Goal: Task Accomplishment & Management: Manage account settings

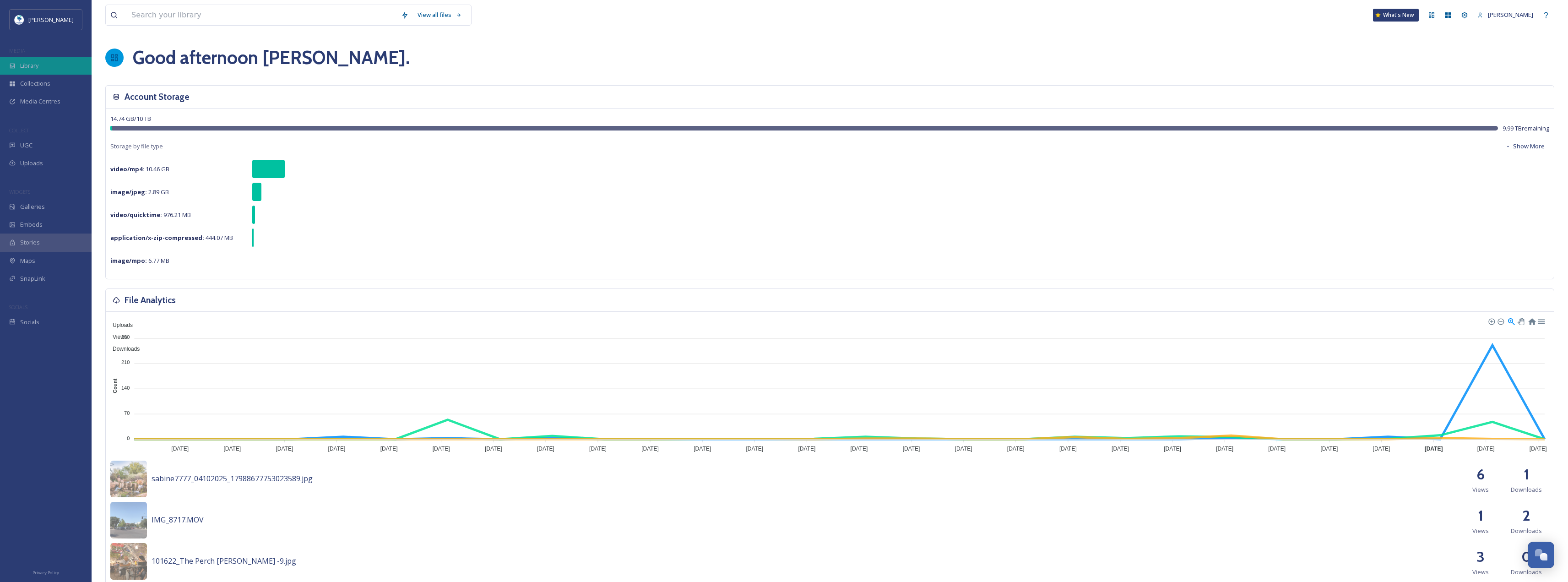
click at [17, 59] on div "Library" at bounding box center [46, 65] width 91 height 18
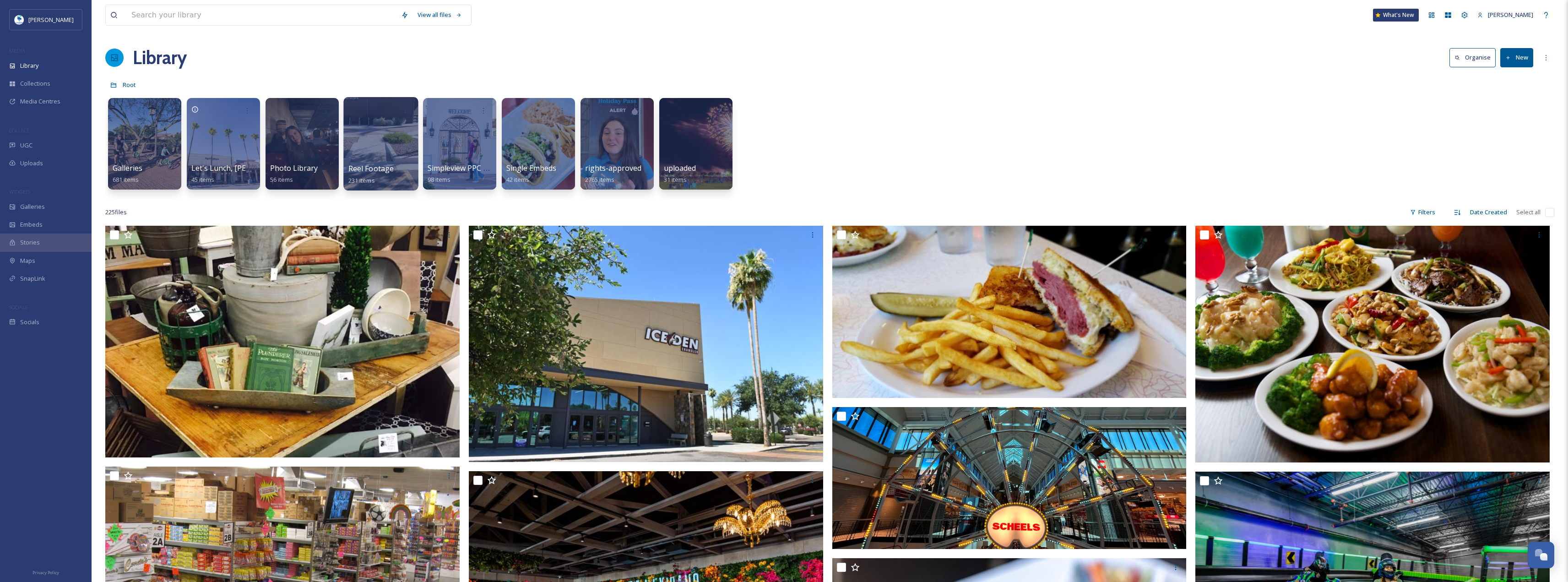
click at [397, 147] on div at bounding box center [380, 143] width 75 height 93
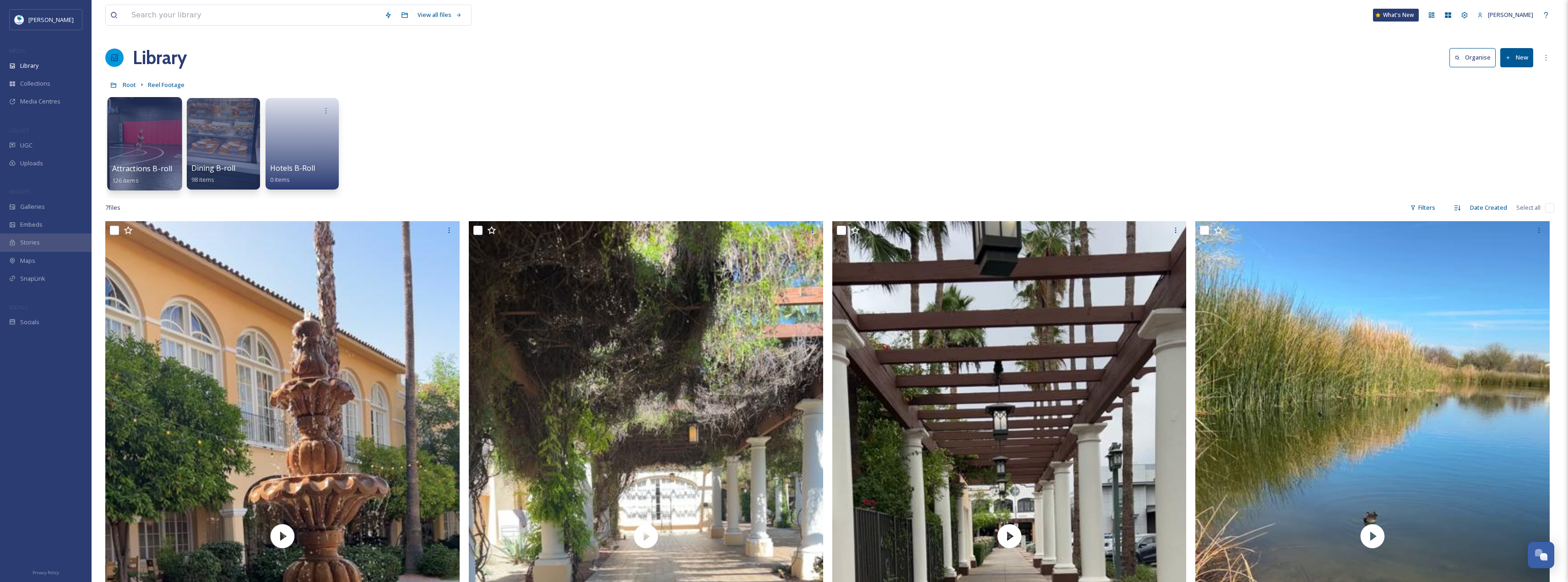
click at [165, 160] on div at bounding box center [144, 143] width 75 height 93
click at [1511, 62] on button "New" at bounding box center [1517, 57] width 33 height 19
click at [167, 136] on div at bounding box center [144, 143] width 75 height 93
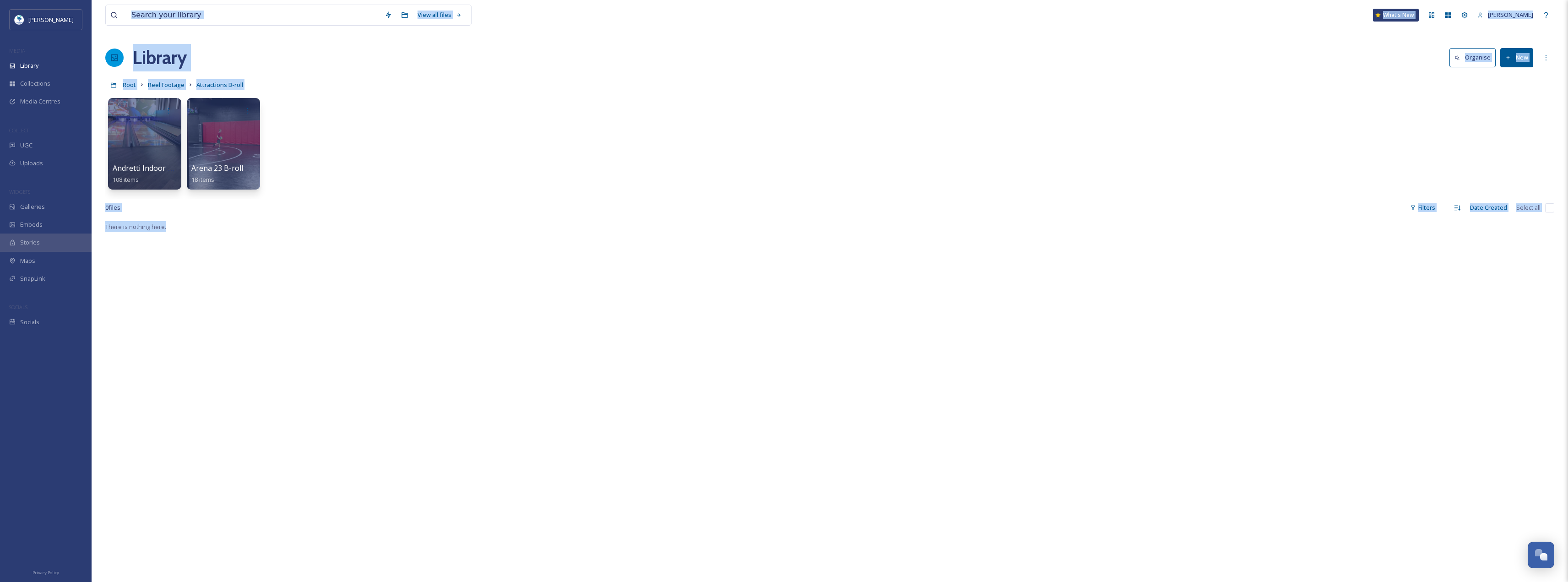
click at [421, 192] on div "Andretti Indoor Karting & Games B-roll 108 items Arena 23 B-roll 18 items" at bounding box center [830, 146] width 1449 height 105
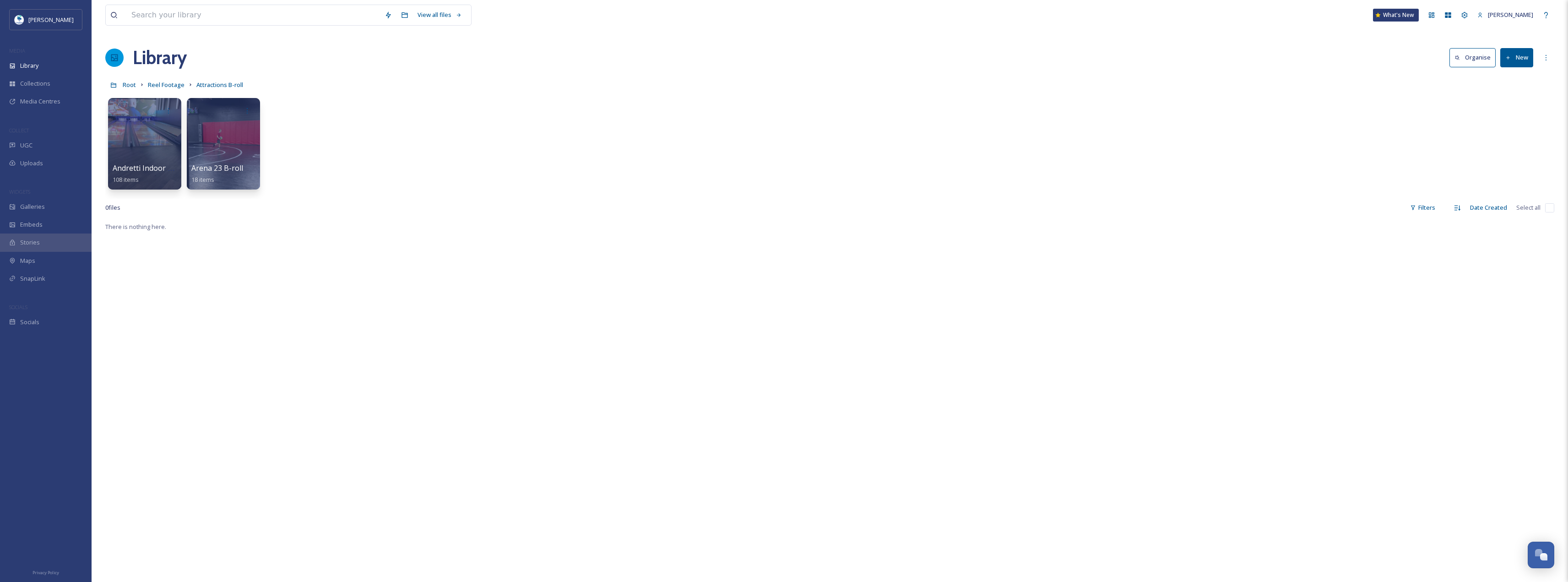
click at [119, 60] on div at bounding box center [114, 58] width 18 height 18
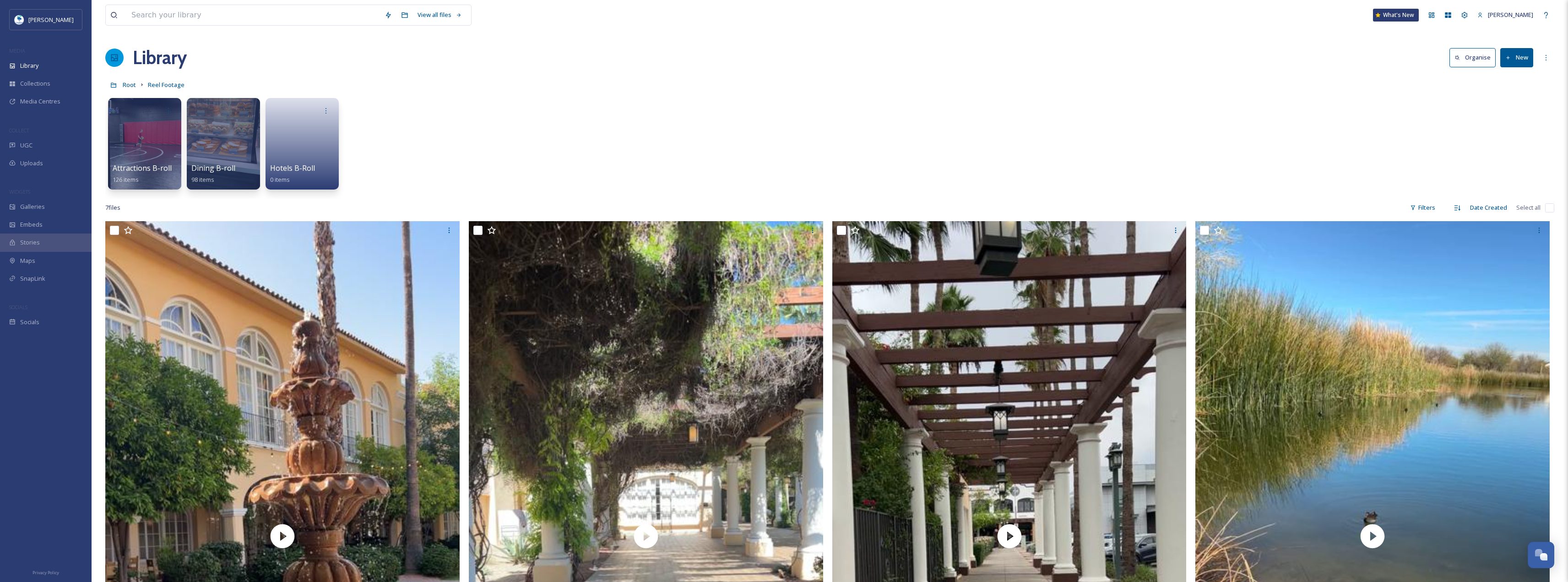
click at [1516, 57] on button "New" at bounding box center [1517, 57] width 33 height 19
click at [1517, 110] on div "Folder" at bounding box center [1507, 114] width 52 height 18
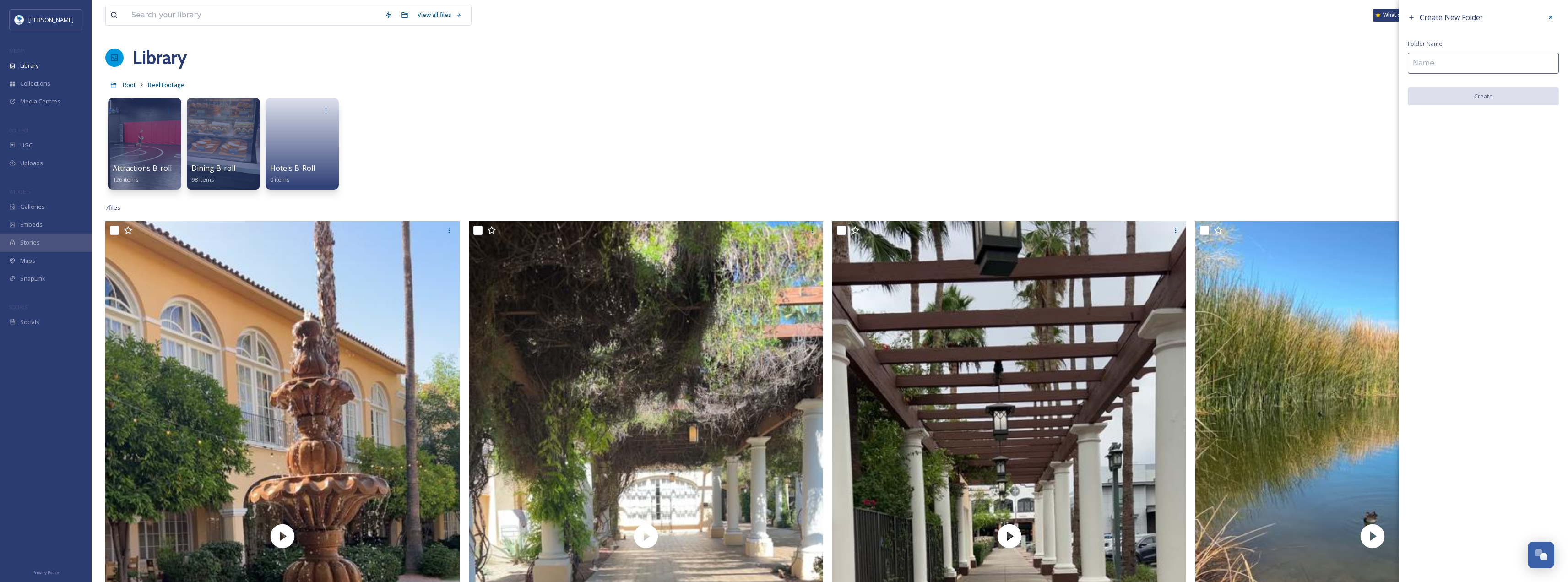
click at [1436, 61] on input at bounding box center [1483, 63] width 151 height 21
type input "Shopping B-Roll"
click at [1469, 89] on button "Create" at bounding box center [1483, 97] width 151 height 19
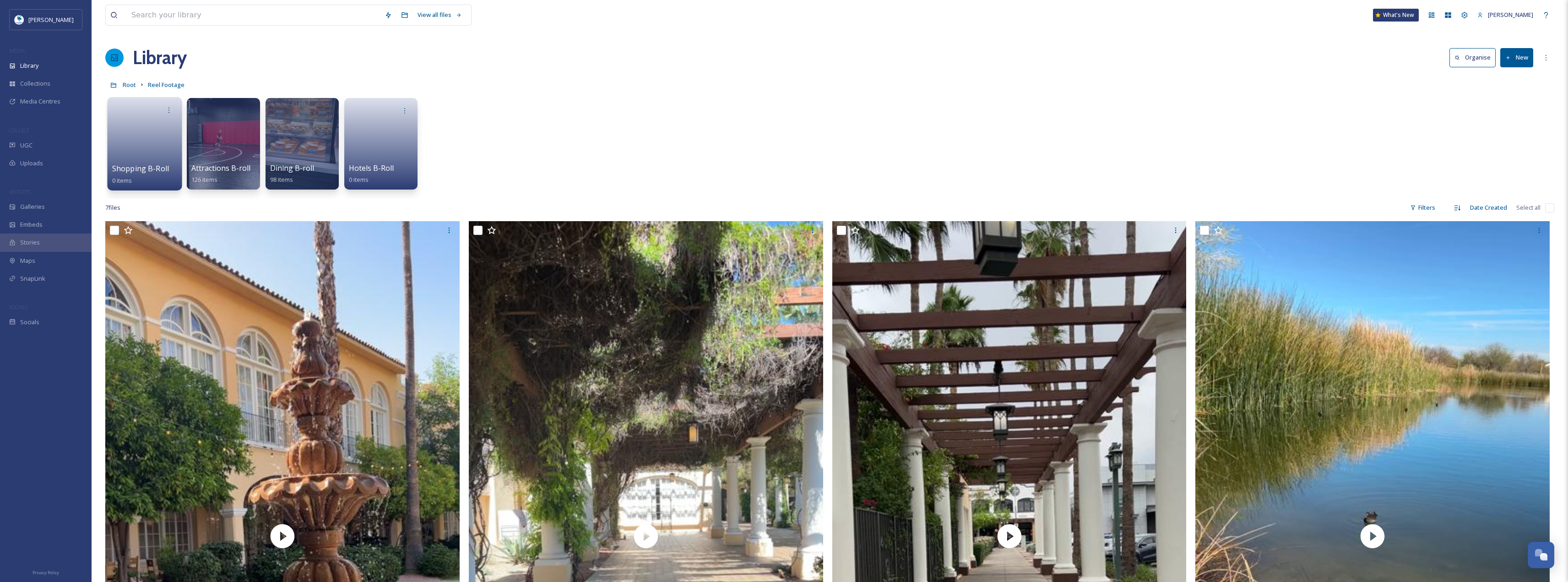
click at [153, 117] on div at bounding box center [145, 110] width 66 height 17
click at [128, 154] on link at bounding box center [145, 141] width 66 height 44
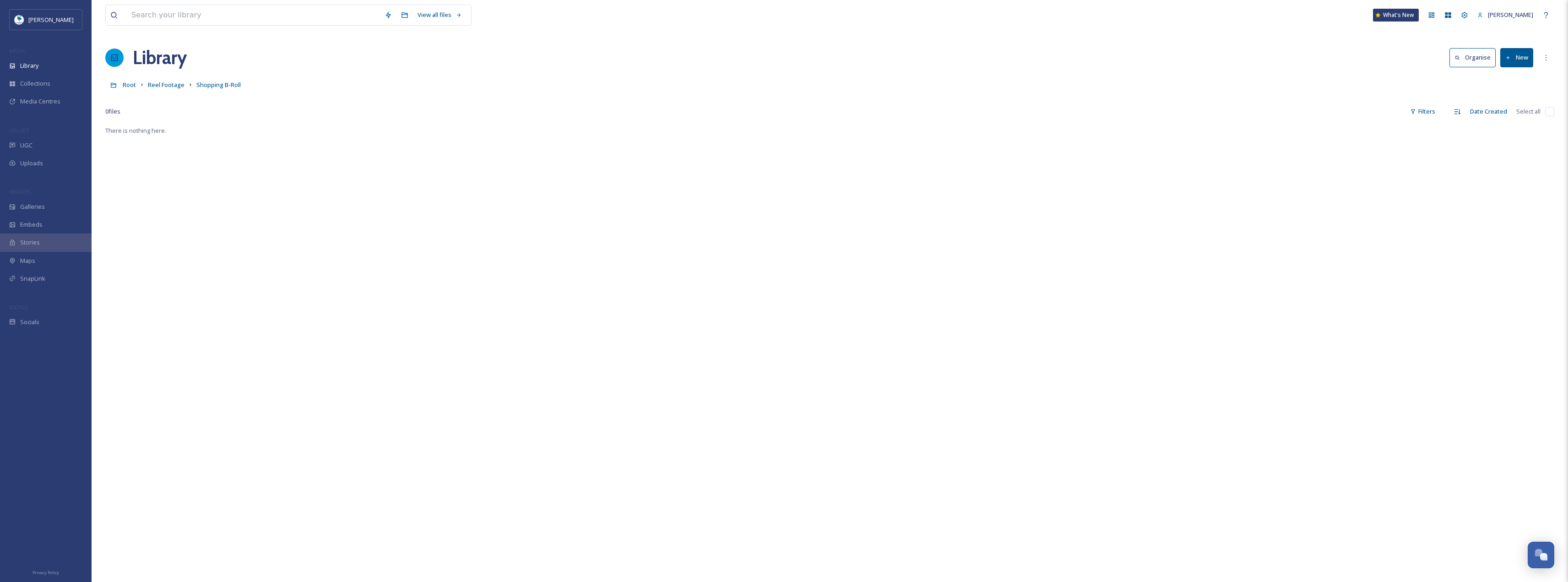
click at [1528, 57] on button "New" at bounding box center [1517, 57] width 33 height 19
click at [1503, 84] on div "File Upload" at bounding box center [1507, 79] width 52 height 18
click at [1550, 13] on div at bounding box center [1550, 17] width 16 height 16
click at [1515, 55] on button "New" at bounding box center [1517, 57] width 33 height 19
click at [1510, 118] on span "Folder" at bounding box center [1506, 114] width 18 height 9
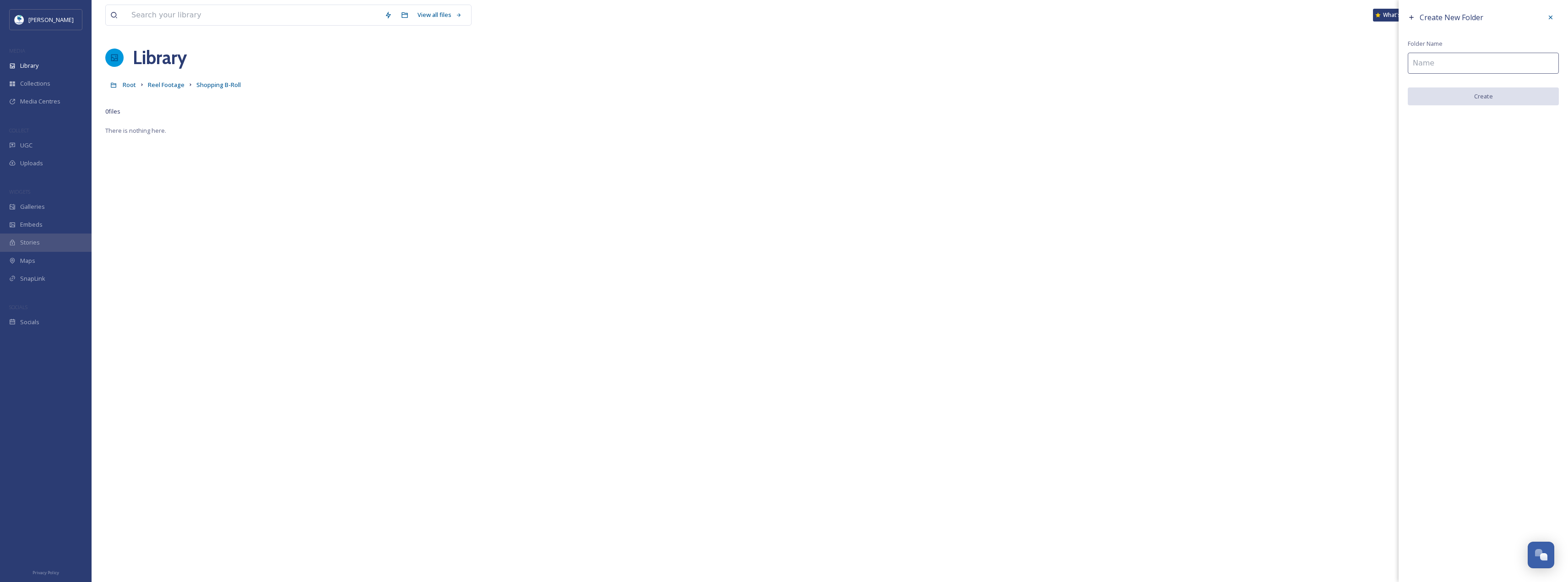
click at [1461, 60] on input at bounding box center [1483, 63] width 151 height 21
type input "[PERSON_NAME][GEOGRAPHIC_DATA]"
click at [1480, 127] on div "Create New Folder Folder Name [PERSON_NAME] Fashion Center Create" at bounding box center [1483, 291] width 169 height 582
click at [1467, 93] on button "Create" at bounding box center [1483, 97] width 151 height 19
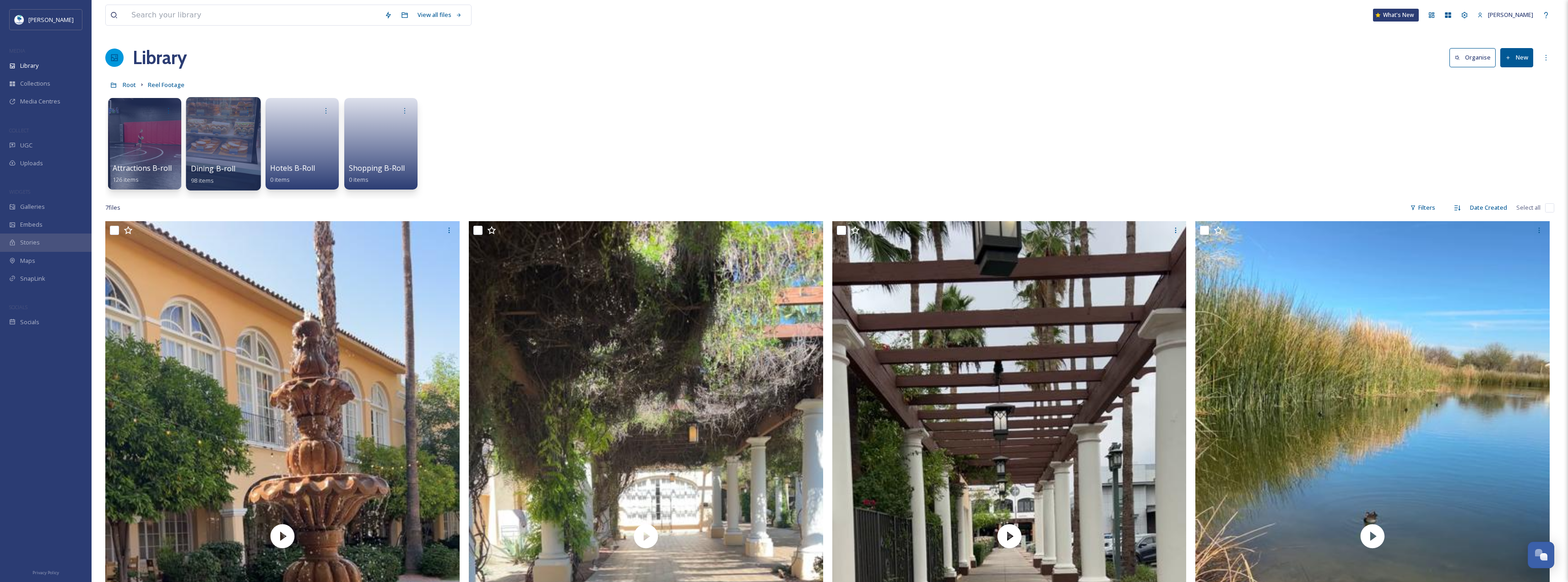
click at [212, 126] on div at bounding box center [223, 143] width 75 height 93
click at [354, 156] on link at bounding box center [381, 141] width 66 height 44
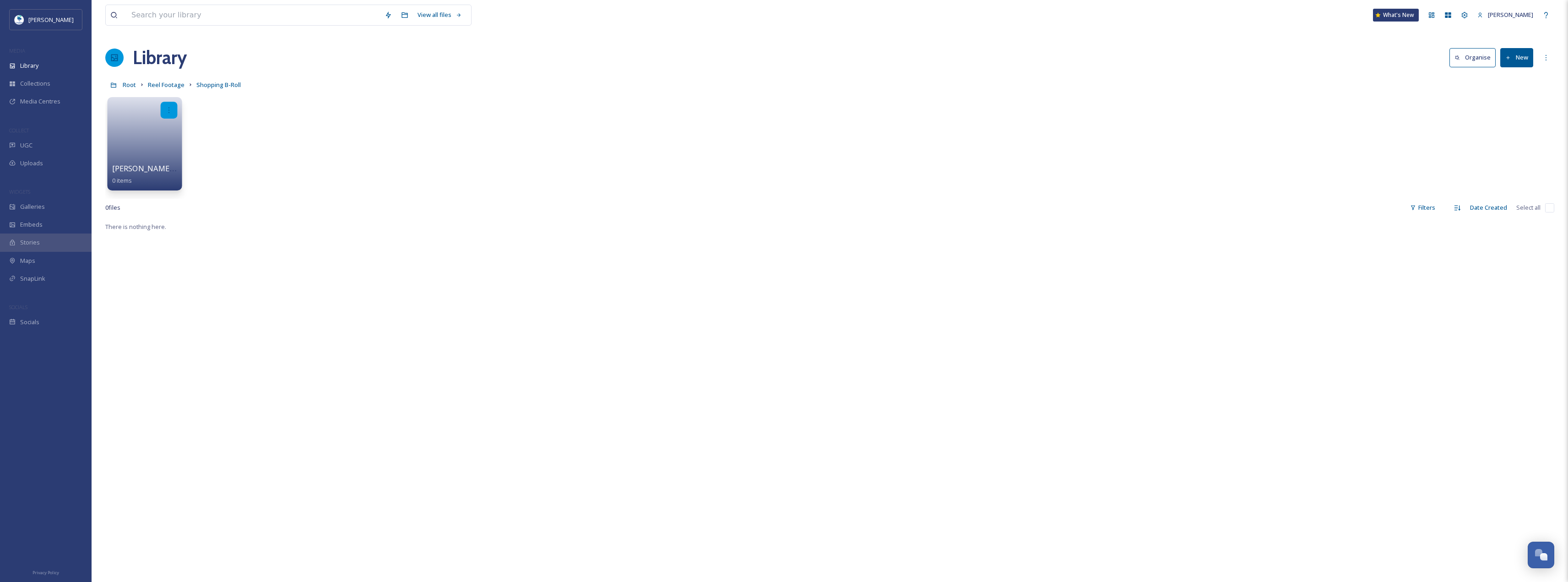
click at [169, 108] on icon at bounding box center [169, 110] width 7 height 7
click at [163, 131] on div "Edit / Share" at bounding box center [151, 130] width 51 height 18
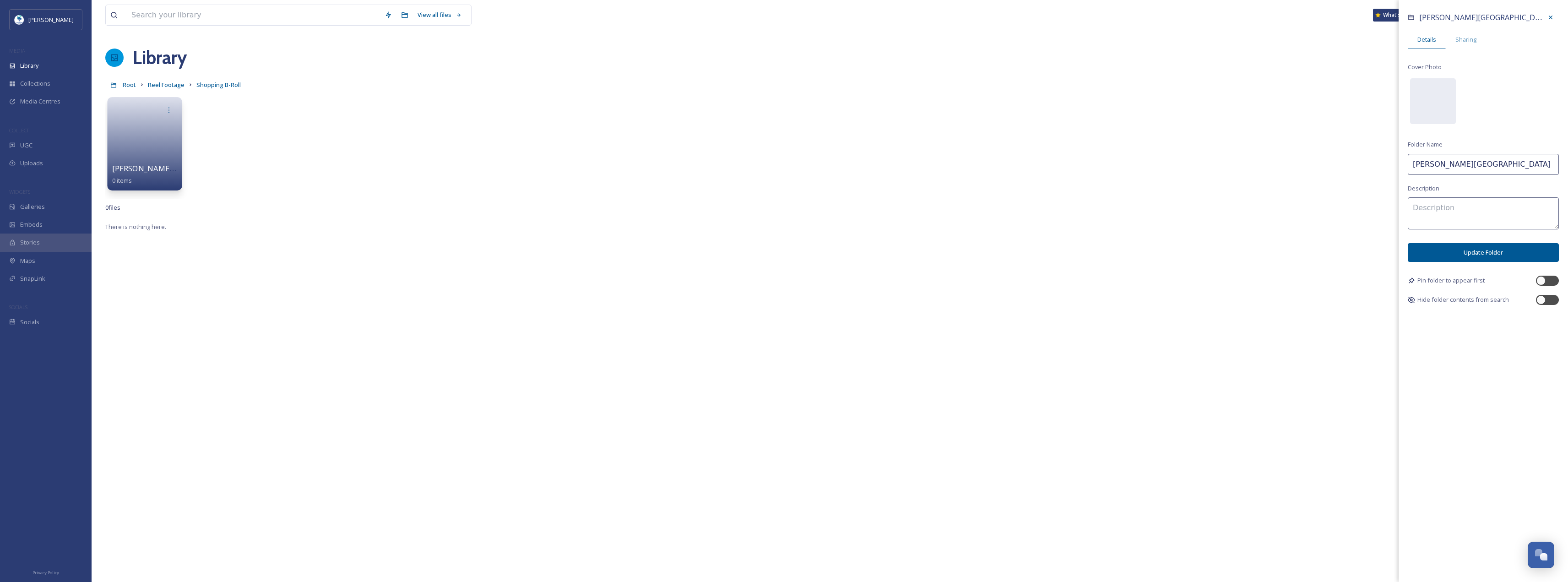
click at [1499, 170] on input "[PERSON_NAME][GEOGRAPHIC_DATA]" at bounding box center [1483, 164] width 151 height 21
type input "[PERSON_NAME] Fashion Center B-Roll"
click at [1497, 253] on button "Update Folder" at bounding box center [1483, 252] width 151 height 19
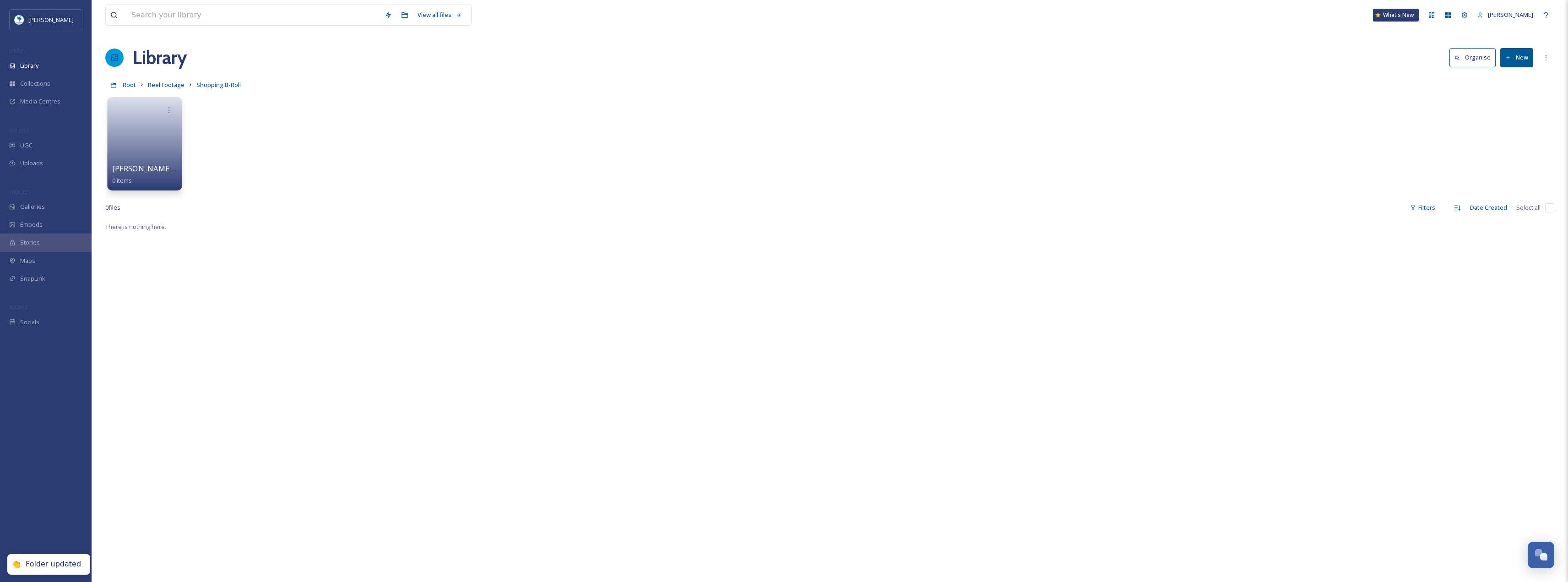
click at [139, 155] on link at bounding box center [145, 141] width 66 height 44
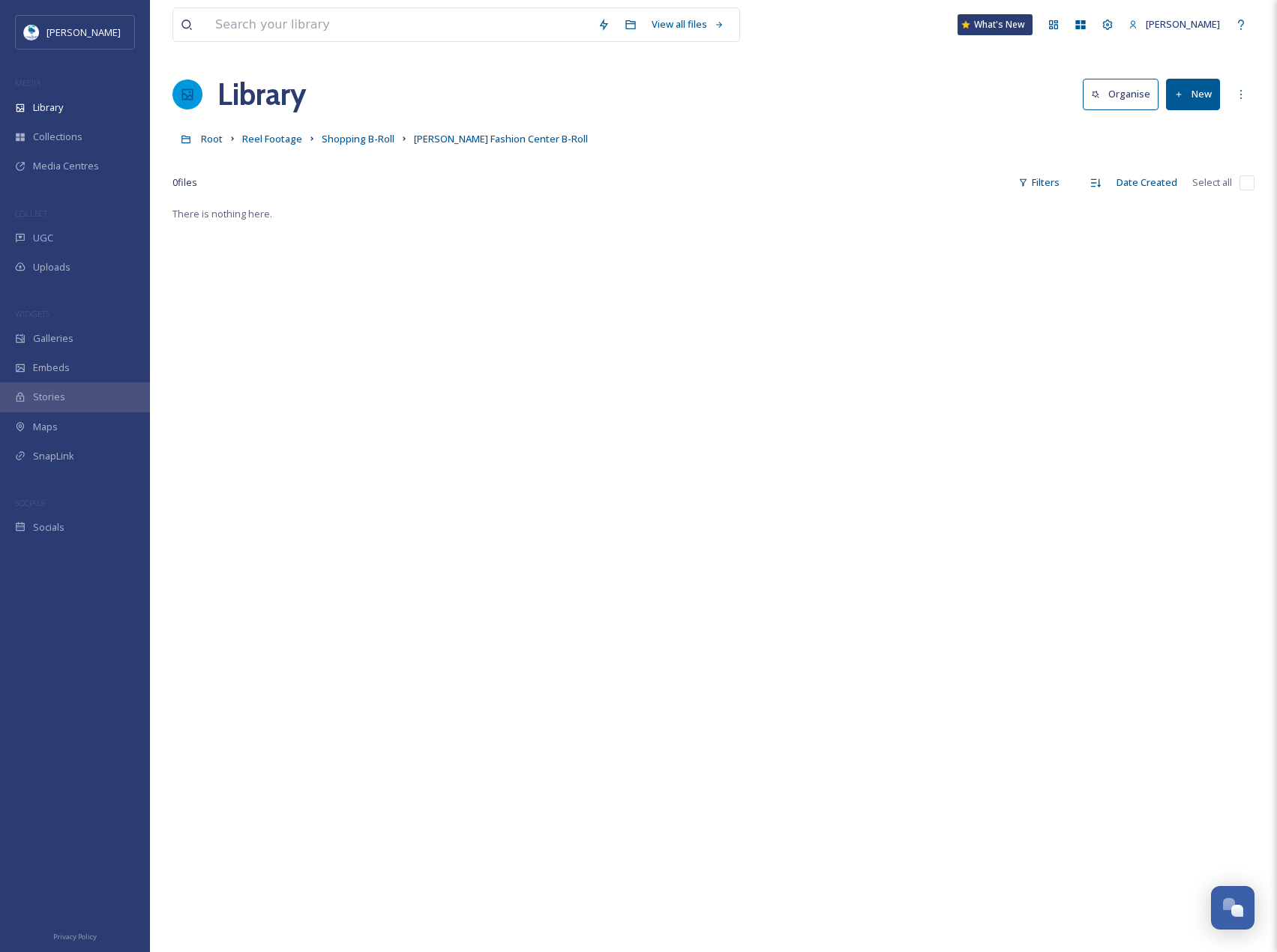
drag, startPoint x: 1205, startPoint y: 91, endPoint x: 1281, endPoint y: 98, distance: 76.3
click at [1205, 91] on button "New" at bounding box center [1193, 94] width 54 height 31
click at [1183, 116] on div "File Upload" at bounding box center [1176, 129] width 85 height 29
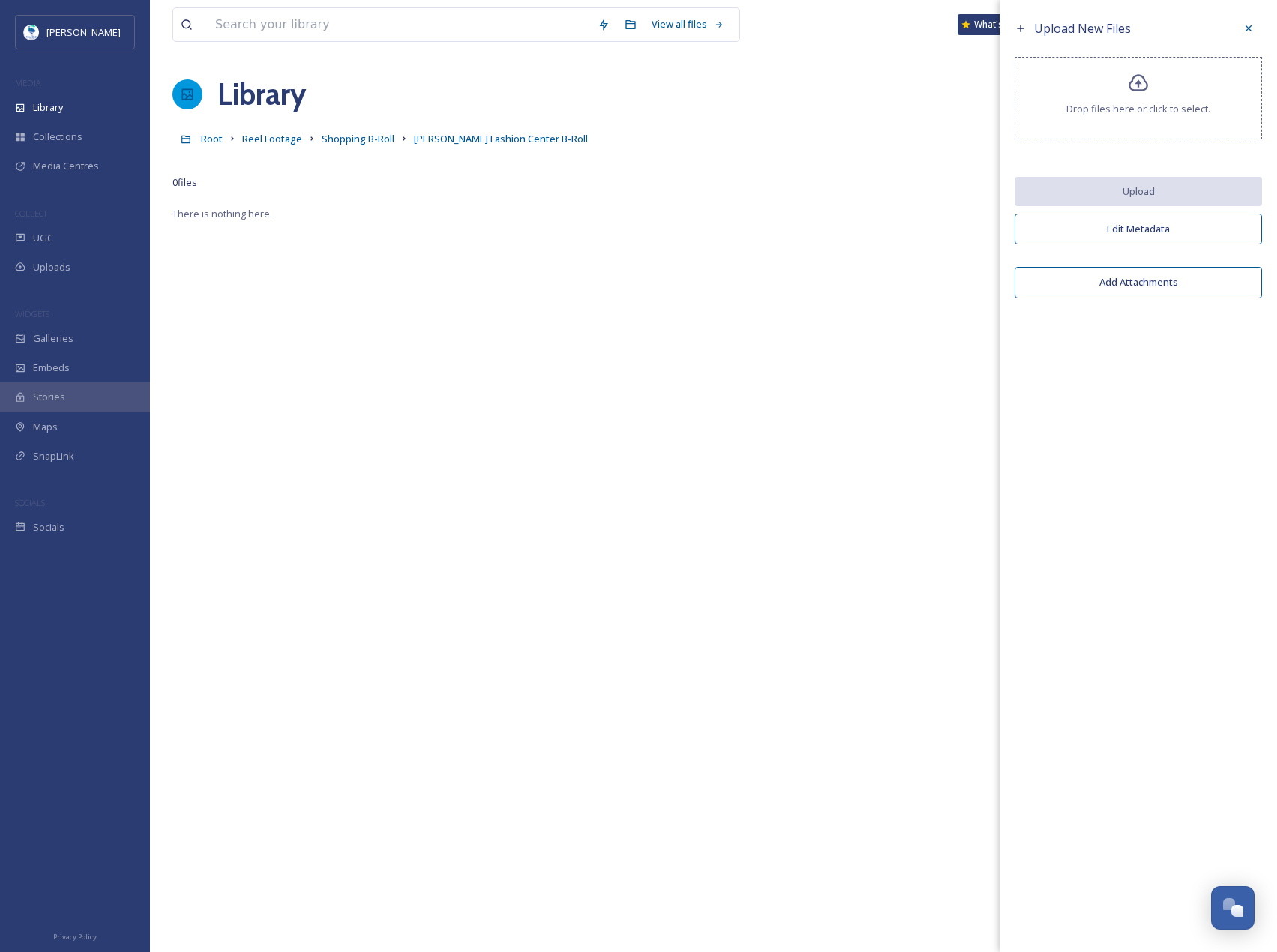
click at [791, 133] on div "Root Reel Footage Shopping B-Roll [PERSON_NAME] Fashion Center B-Roll" at bounding box center [713, 139] width 1082 height 29
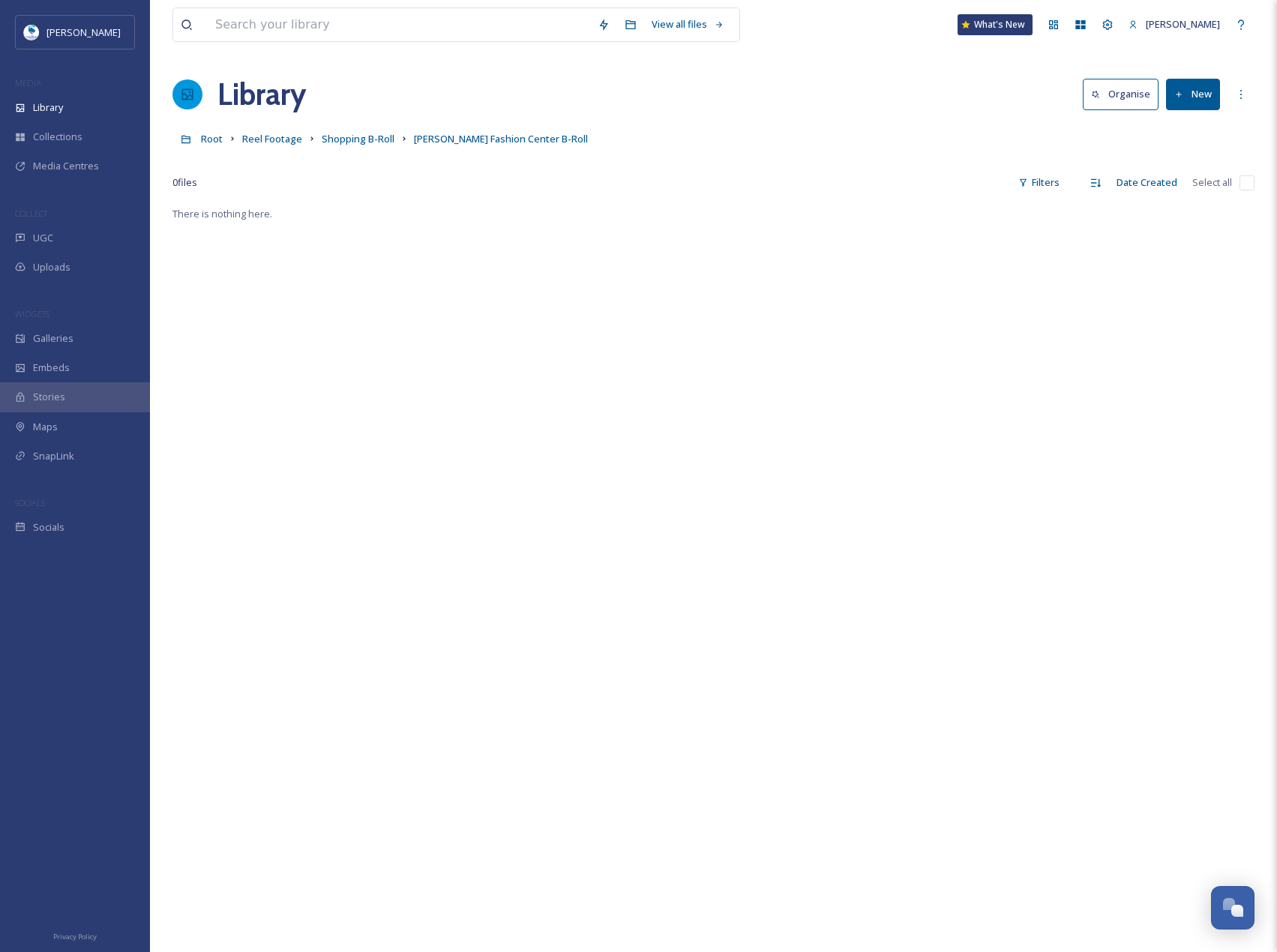
click at [1177, 94] on icon at bounding box center [1179, 95] width 10 height 10
click at [1193, 124] on span "File Upload" at bounding box center [1186, 130] width 50 height 14
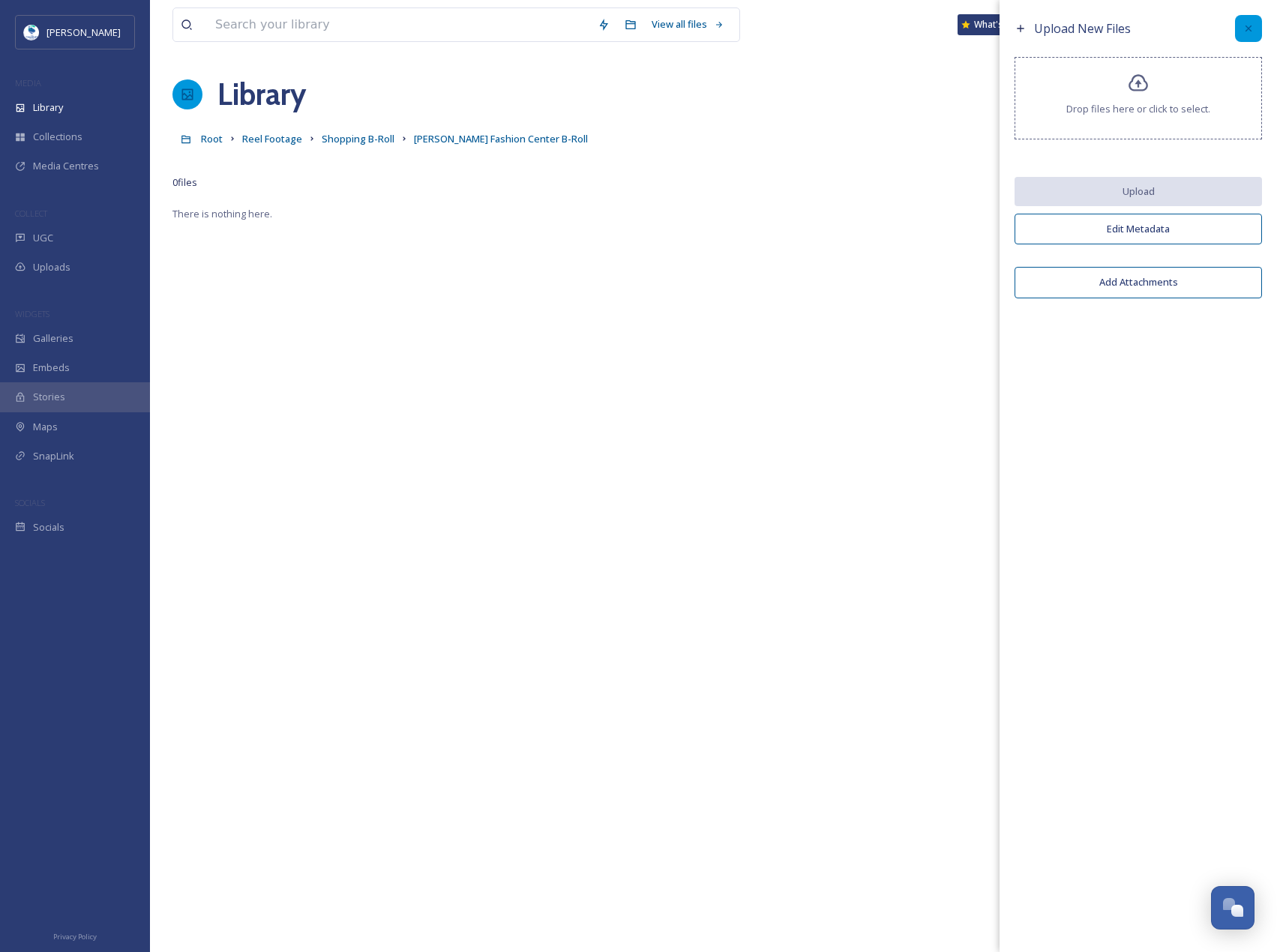
click at [1236, 26] on div at bounding box center [1248, 28] width 27 height 27
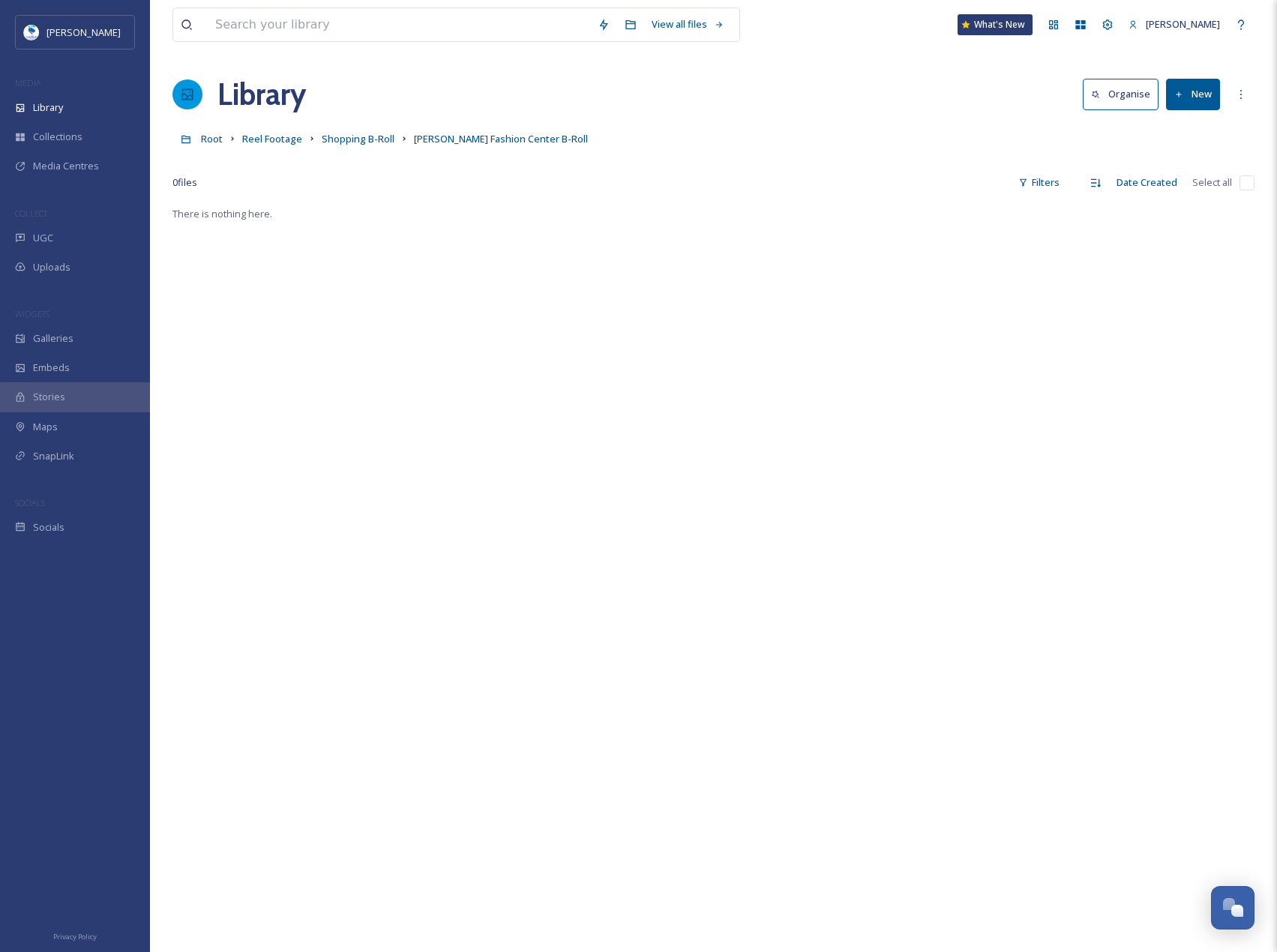
click at [1211, 92] on button "New" at bounding box center [1193, 94] width 54 height 31
click at [1202, 183] on div "Folder" at bounding box center [1176, 187] width 85 height 29
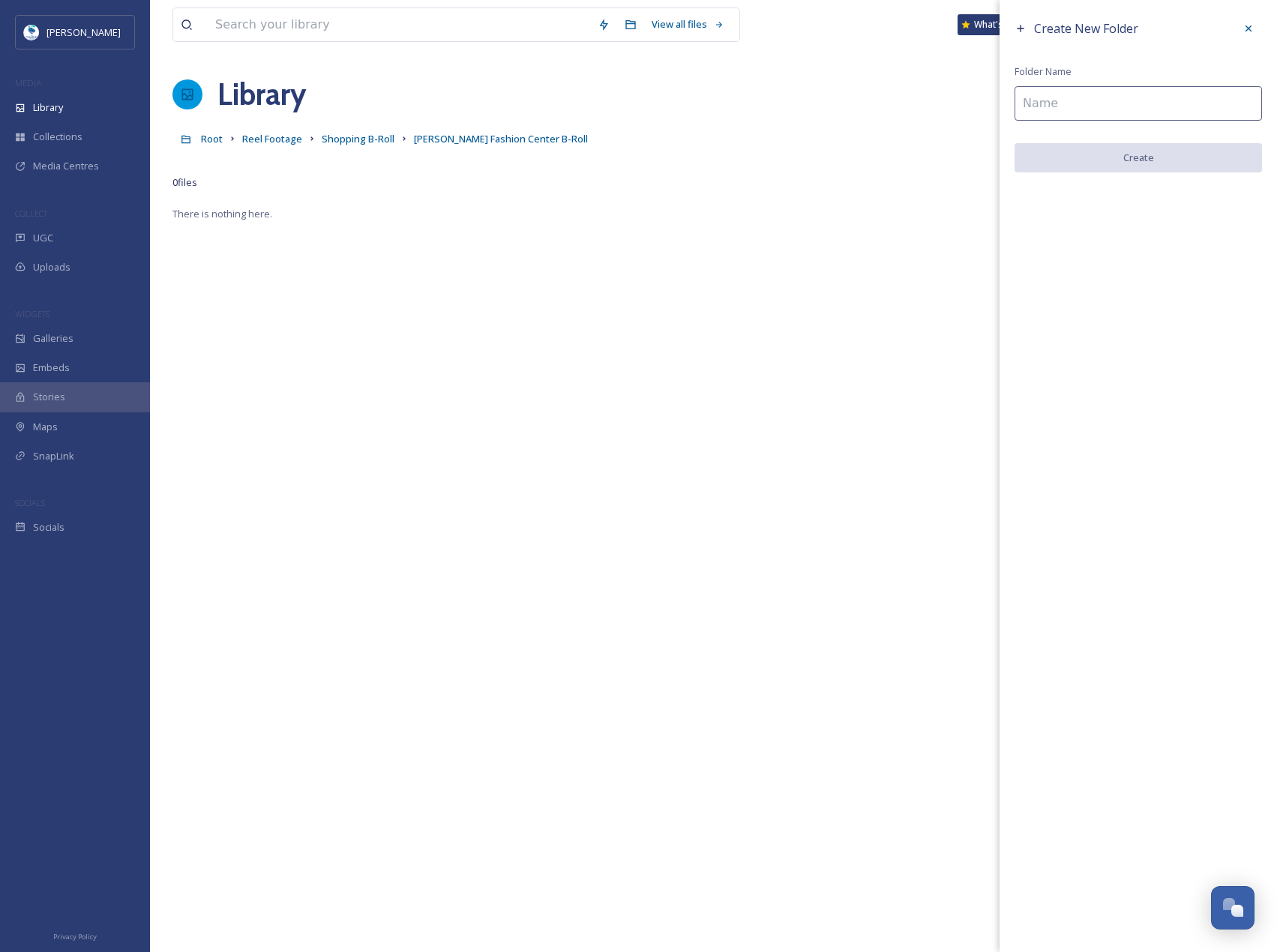
click at [1156, 116] on input at bounding box center [1138, 103] width 247 height 35
type input "Haagen-Dazs B-Roll"
click at [1151, 171] on button "Create" at bounding box center [1138, 159] width 247 height 31
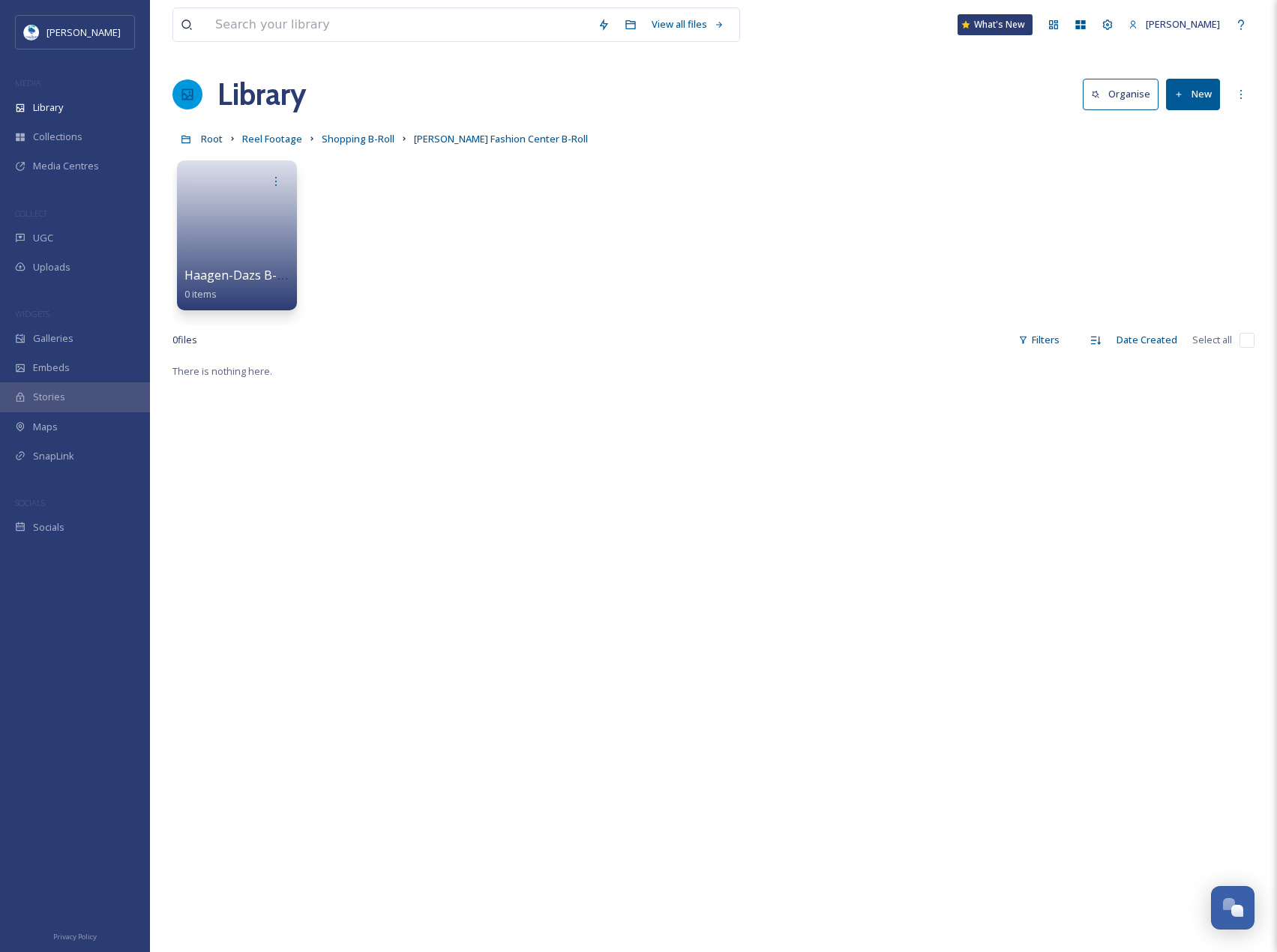
click at [1209, 103] on button "New" at bounding box center [1193, 94] width 54 height 31
click at [1196, 127] on span "File Upload" at bounding box center [1186, 130] width 50 height 14
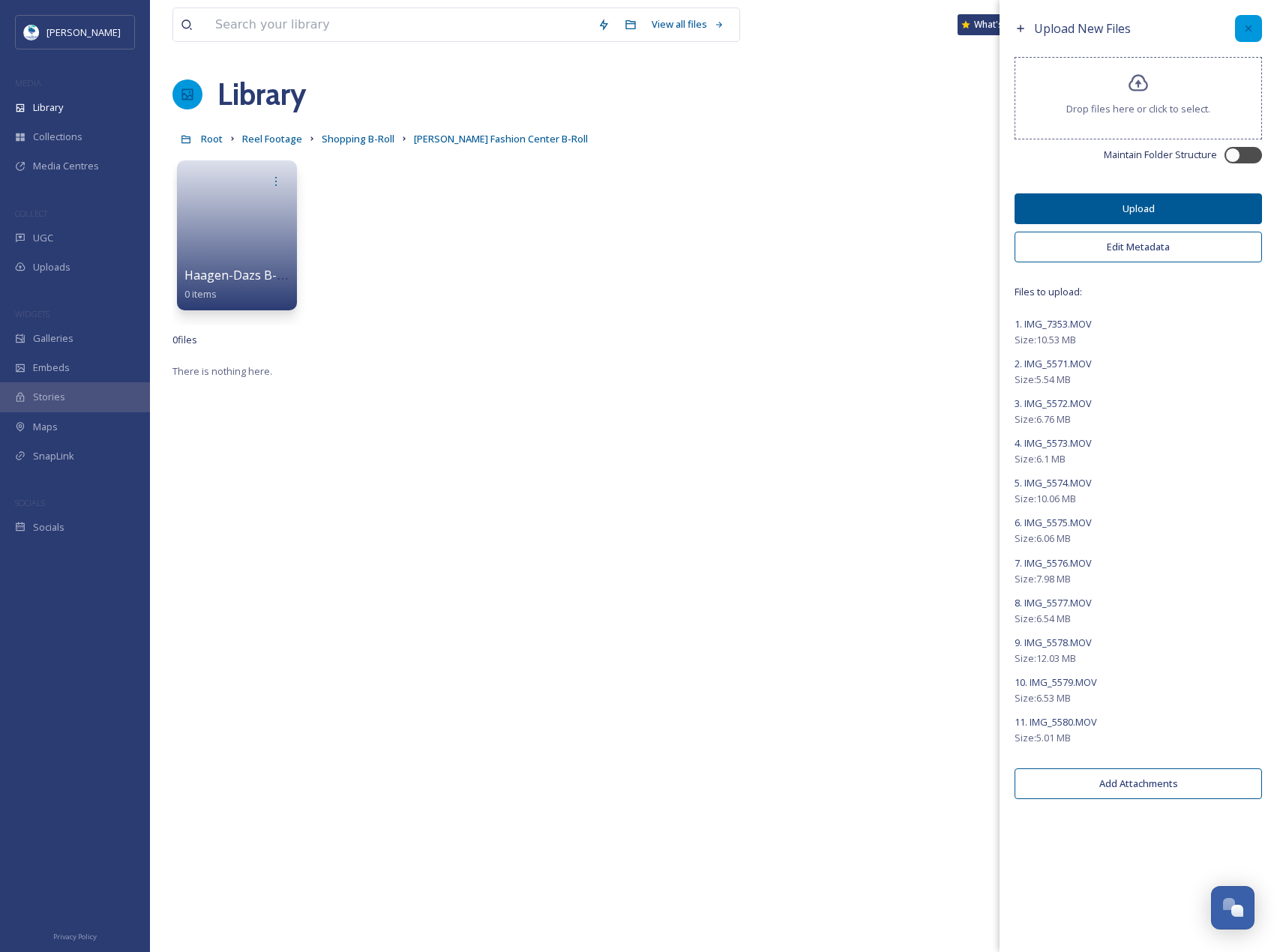
click at [1251, 32] on icon at bounding box center [1248, 29] width 12 height 12
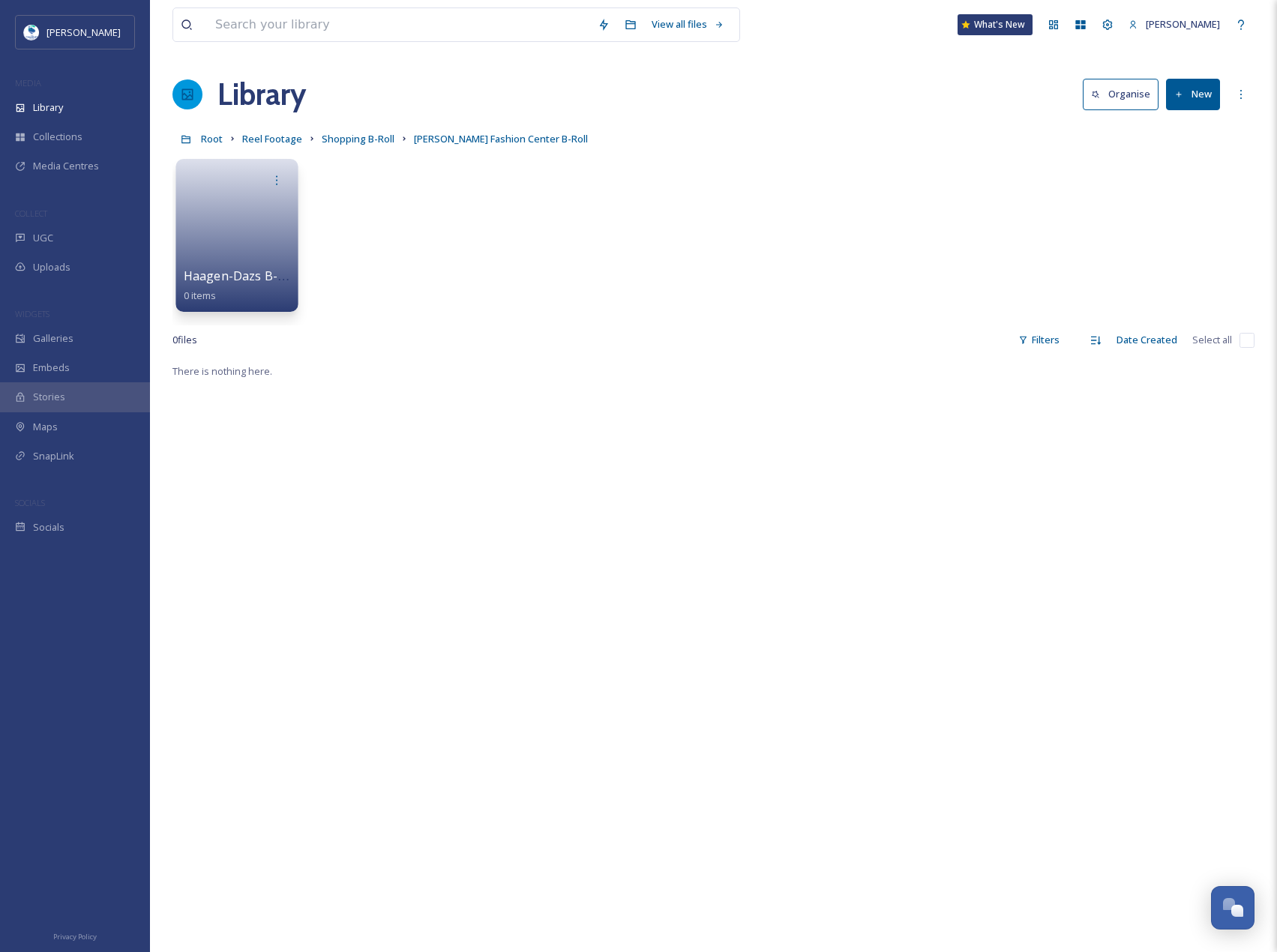
click at [233, 255] on link at bounding box center [237, 230] width 108 height 73
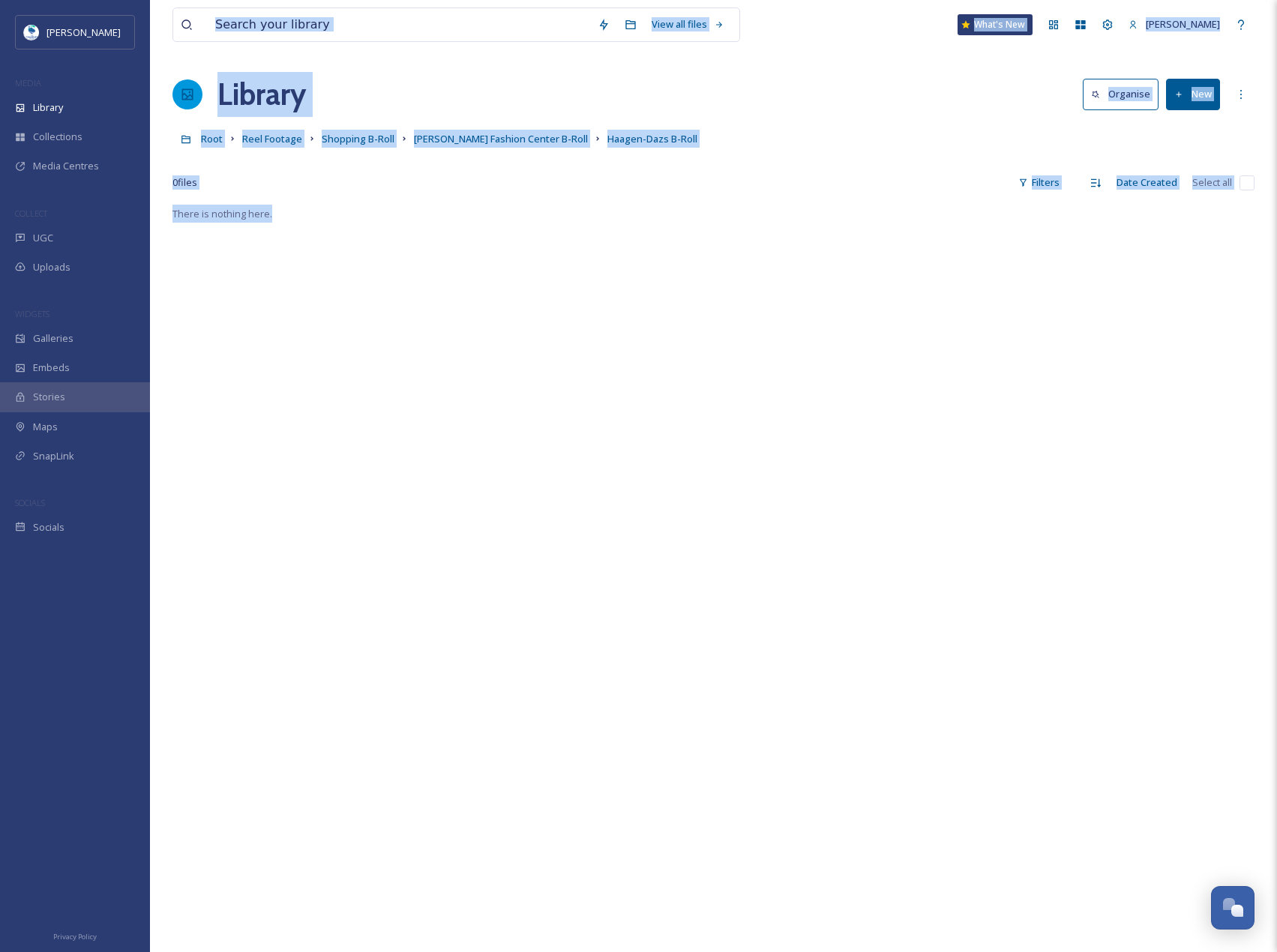
click at [1206, 101] on button "New" at bounding box center [1193, 94] width 54 height 31
click at [1196, 129] on span "File Upload" at bounding box center [1186, 130] width 50 height 14
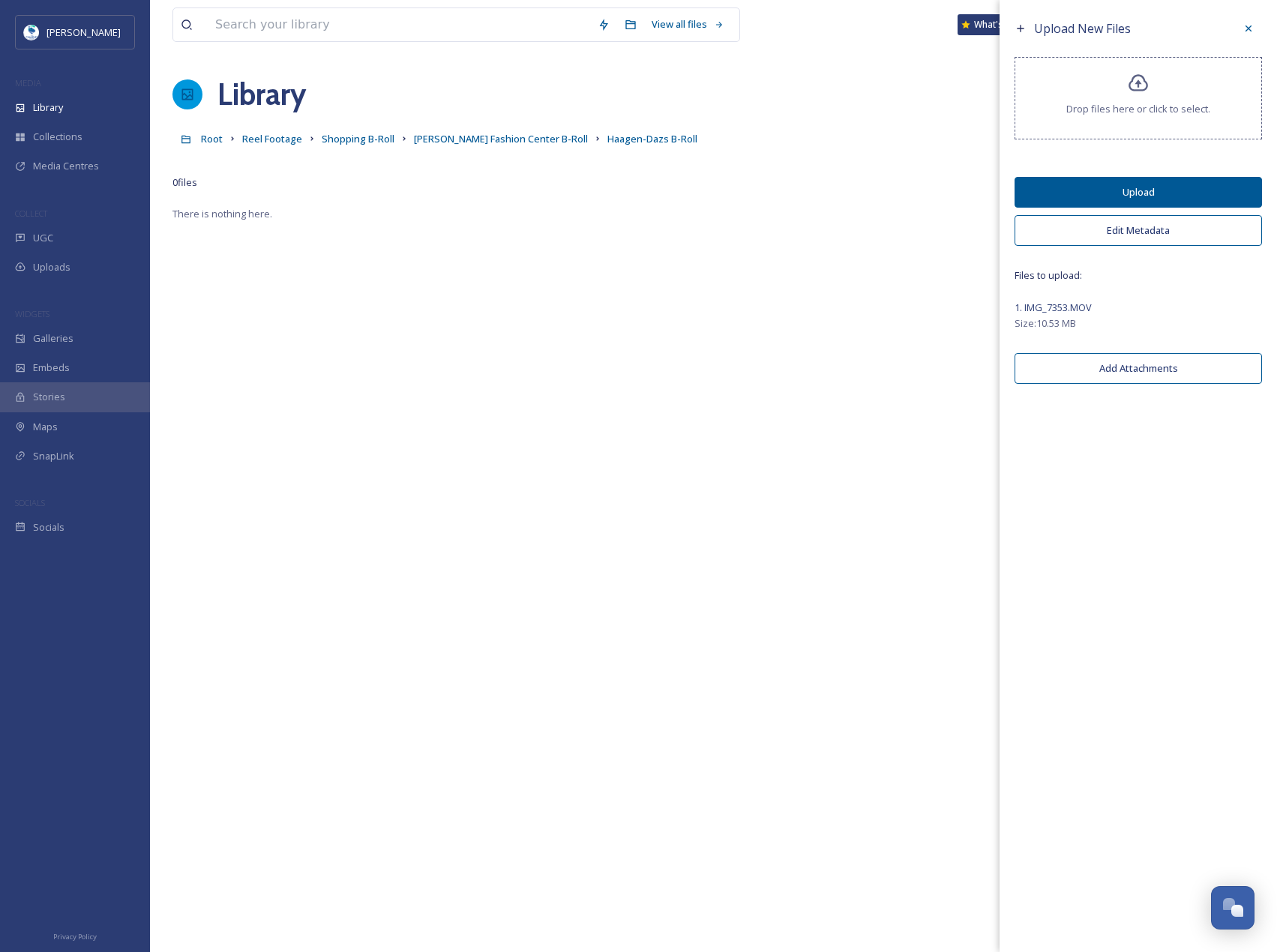
click at [1225, 193] on button "Upload" at bounding box center [1138, 191] width 247 height 31
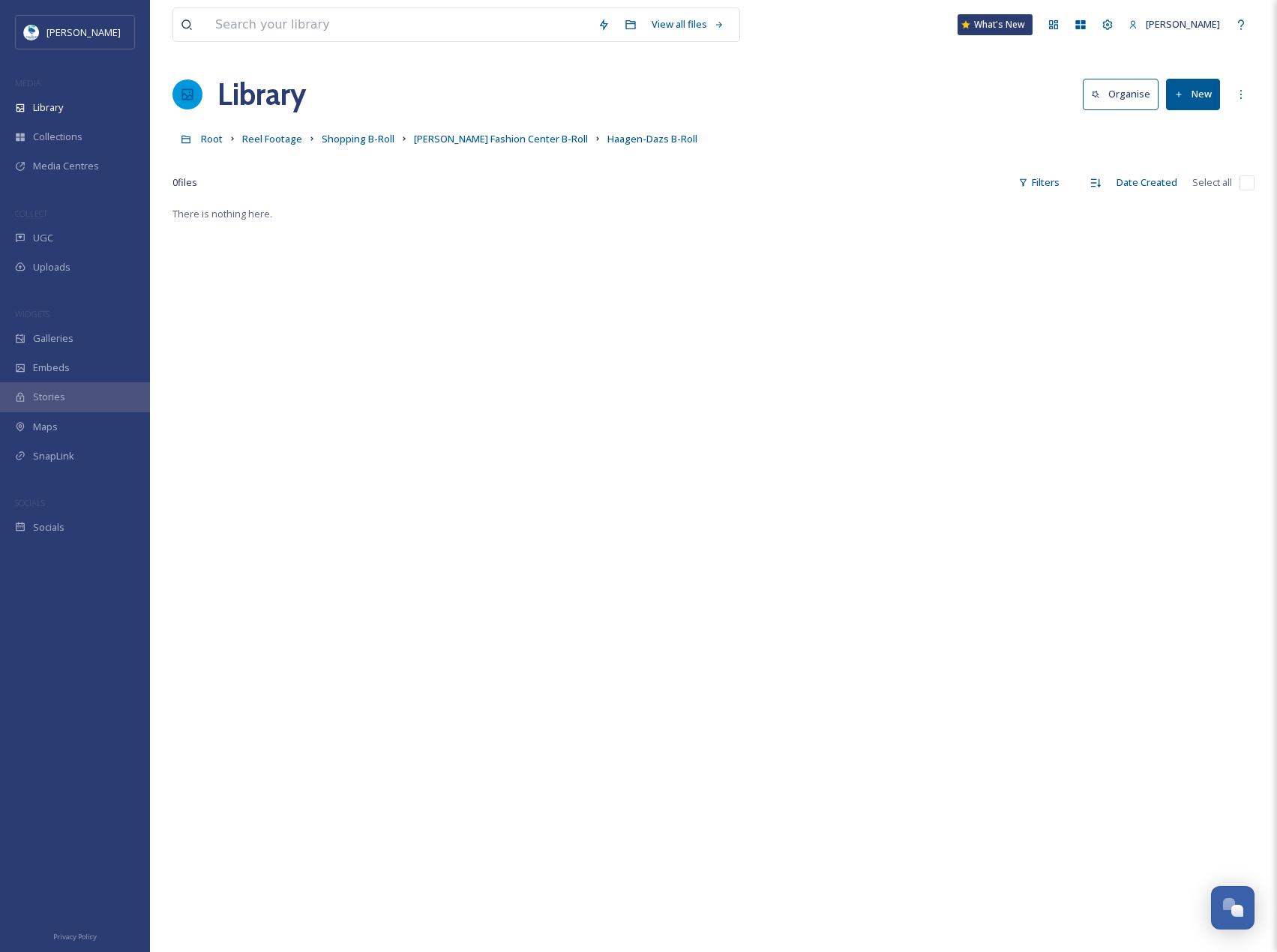
click at [1199, 105] on button "New" at bounding box center [1193, 94] width 54 height 31
click at [1204, 126] on span "File Upload" at bounding box center [1186, 130] width 50 height 14
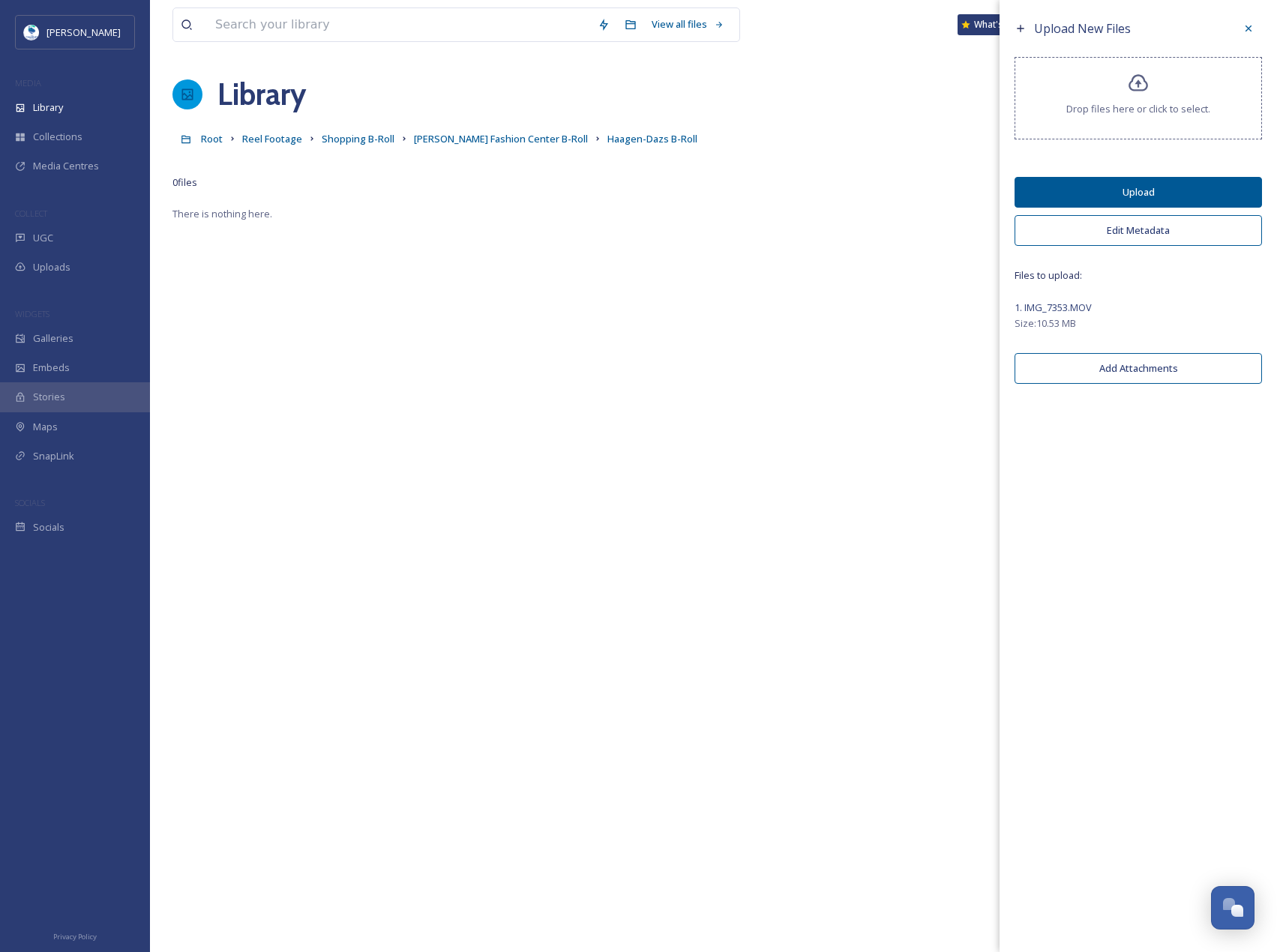
click at [1211, 186] on button "Upload" at bounding box center [1138, 191] width 247 height 31
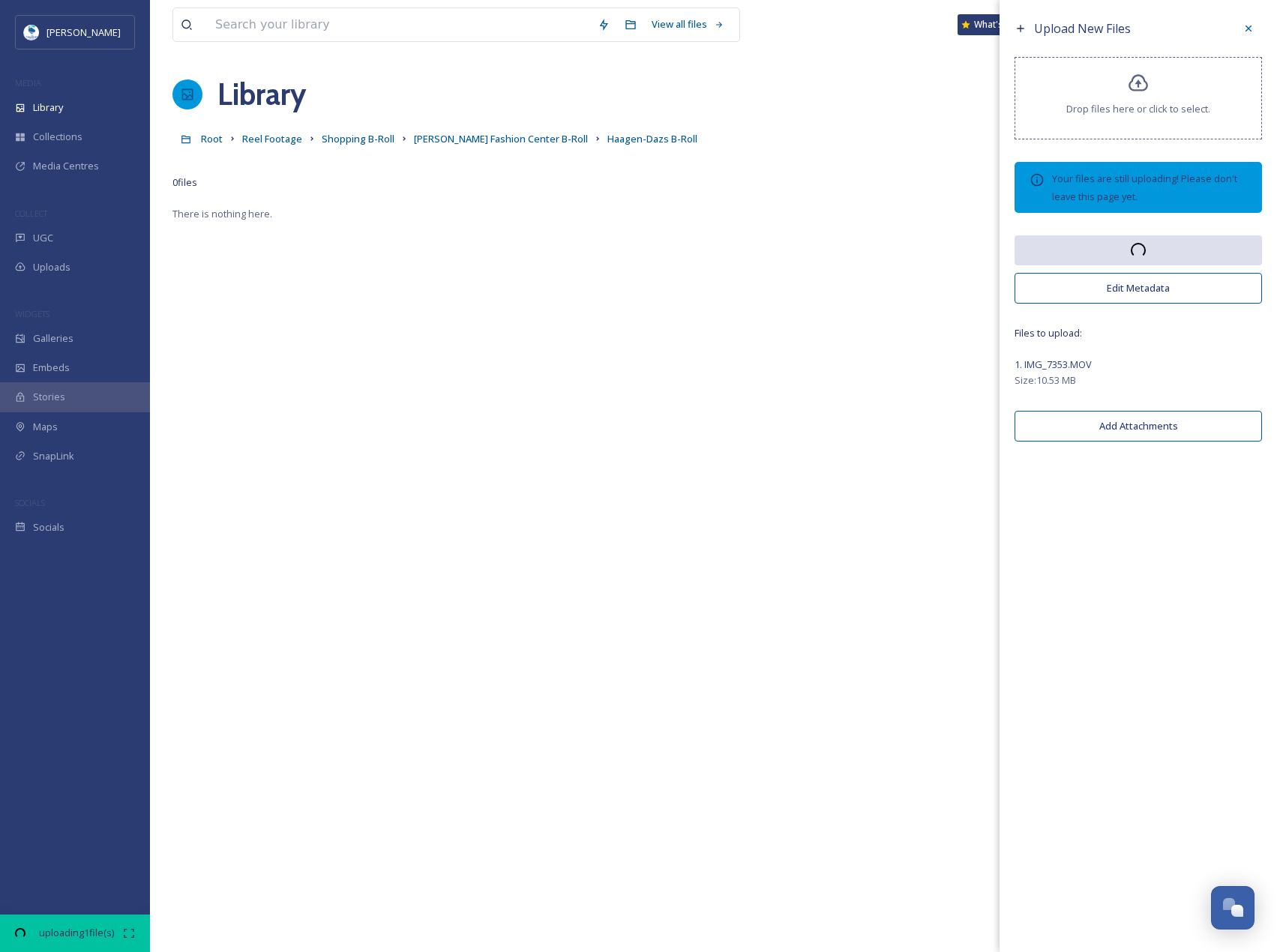
click at [602, 366] on div "There is nothing here." at bounding box center [713, 680] width 1082 height 952
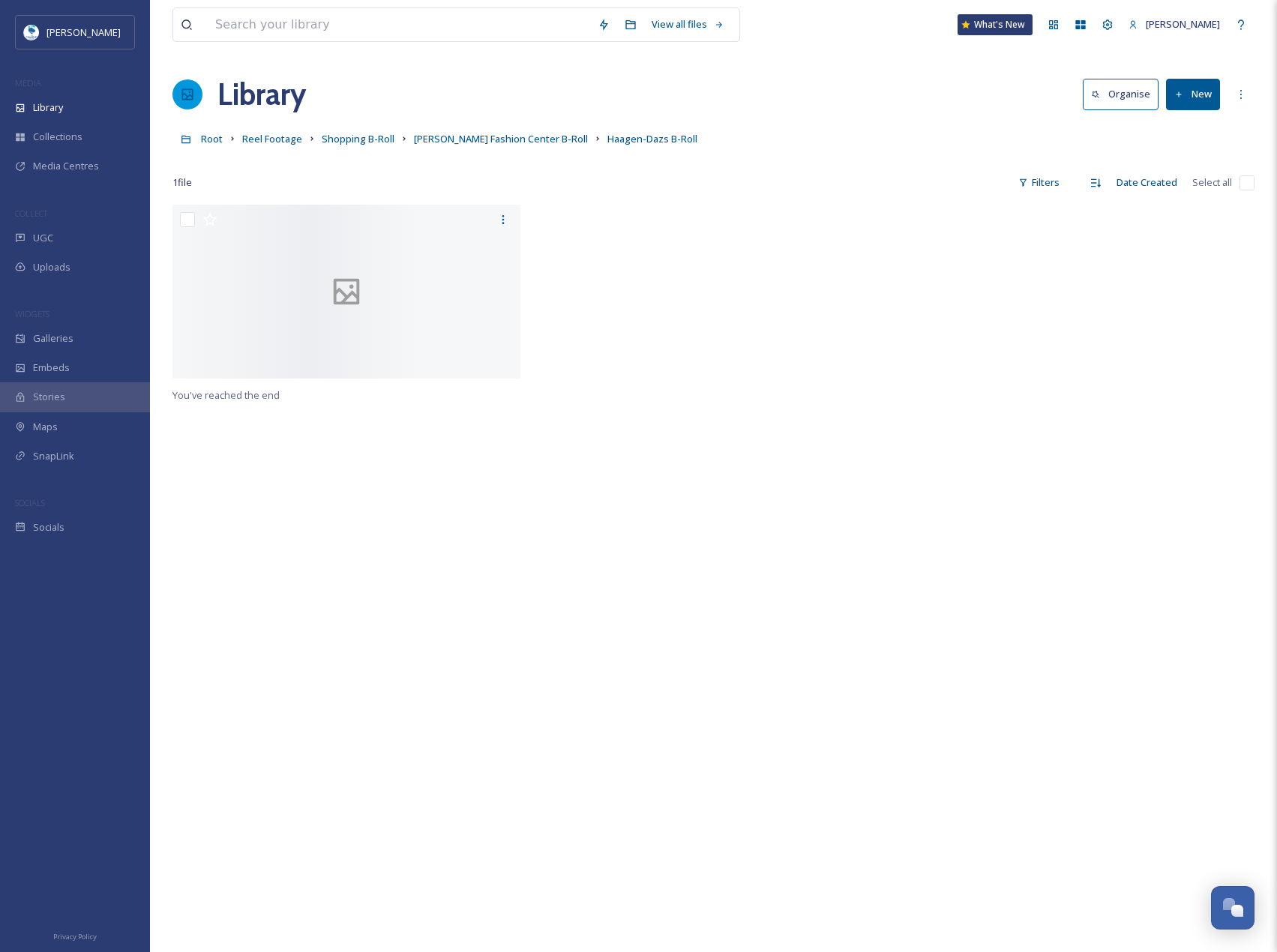
click at [634, 386] on div at bounding box center [713, 295] width 356 height 181
click at [497, 136] on span "[PERSON_NAME] Fashion Center B-Roll" at bounding box center [500, 139] width 173 height 14
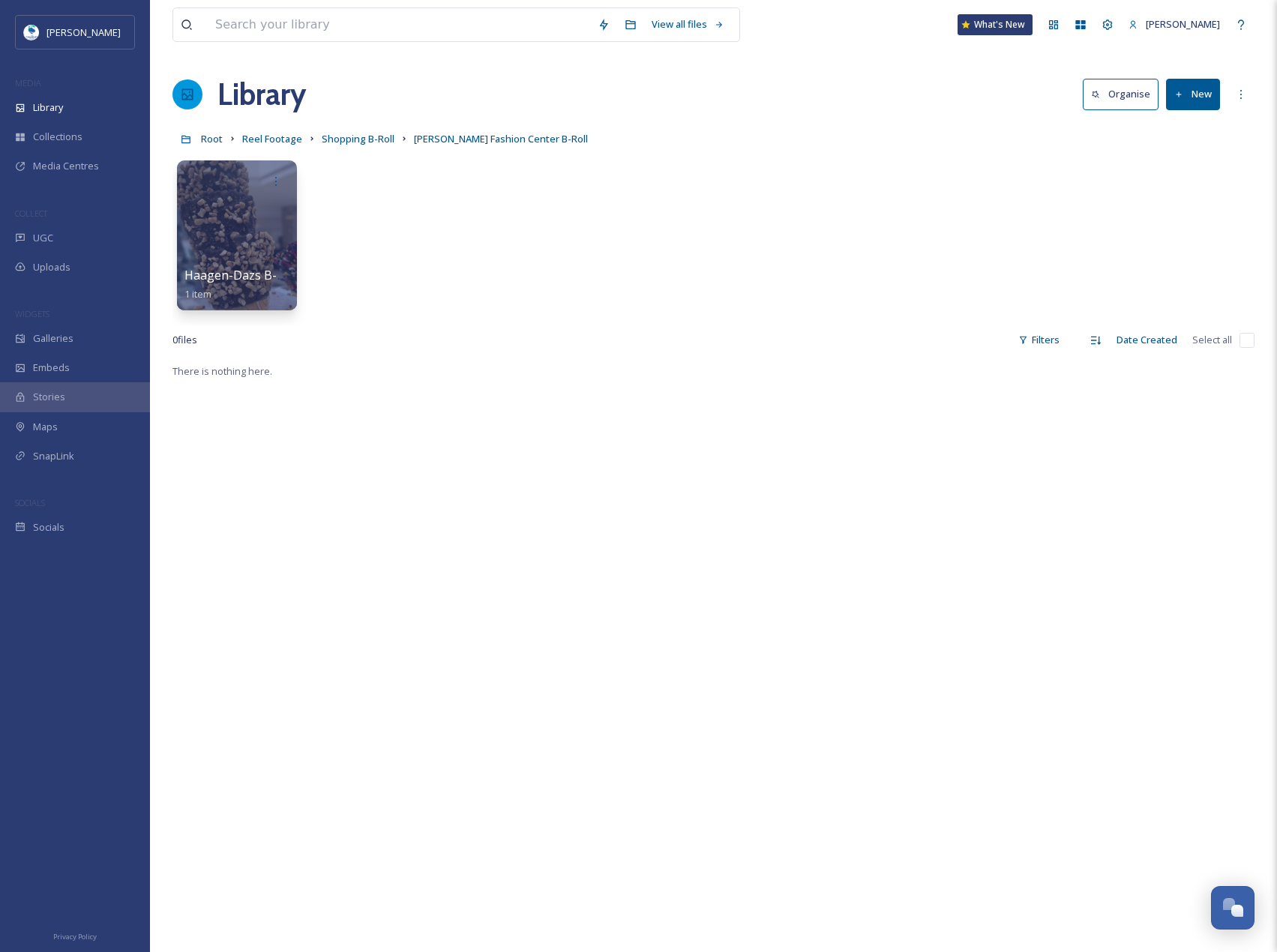
click at [1205, 110] on button "New" at bounding box center [1193, 94] width 54 height 31
click at [1198, 181] on div "Folder" at bounding box center [1176, 187] width 85 height 29
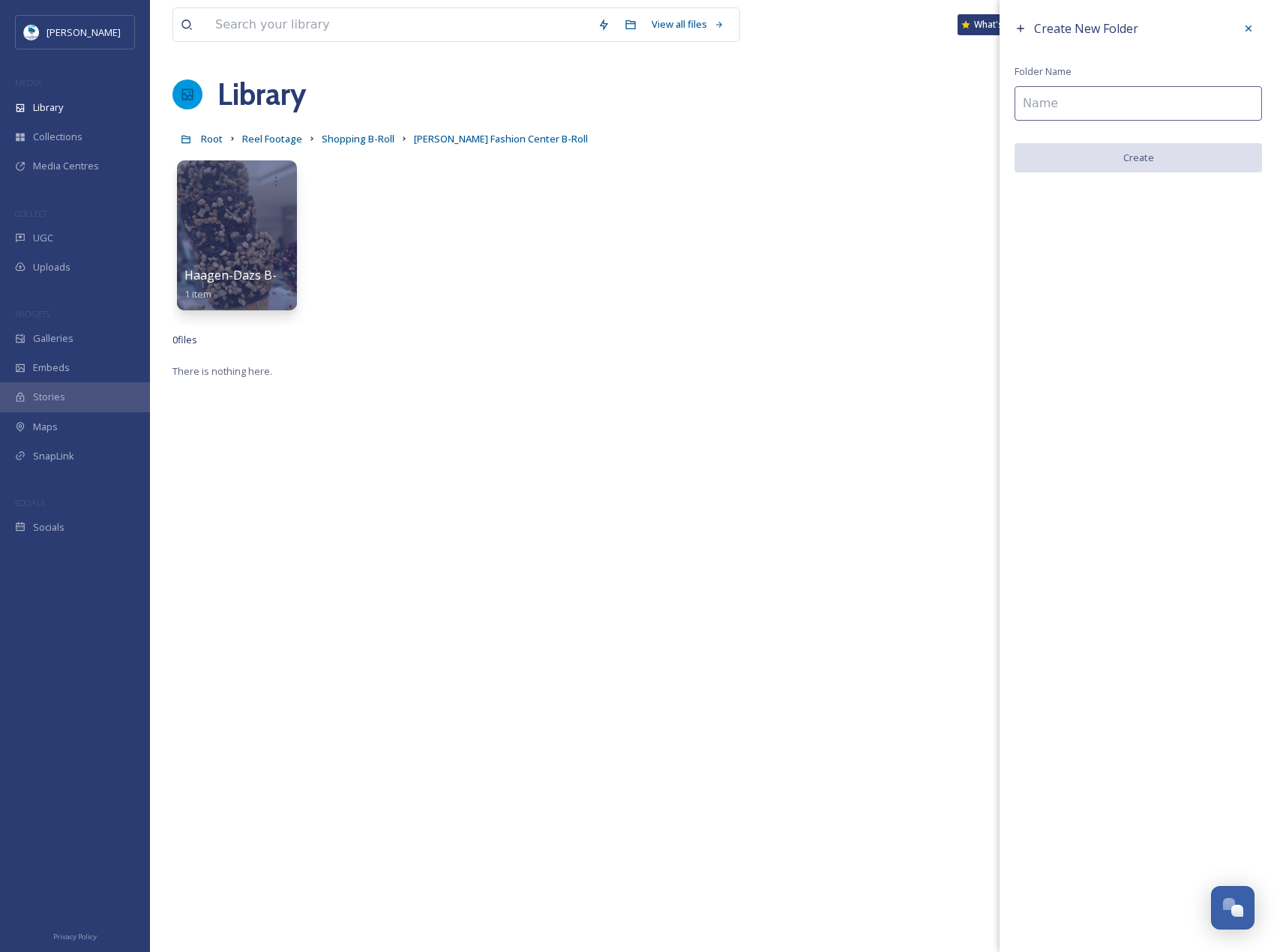
click at [1134, 106] on input at bounding box center [1138, 103] width 247 height 35
type input "Round1 B-Roll"
click at [1138, 144] on button "Create" at bounding box center [1138, 159] width 247 height 31
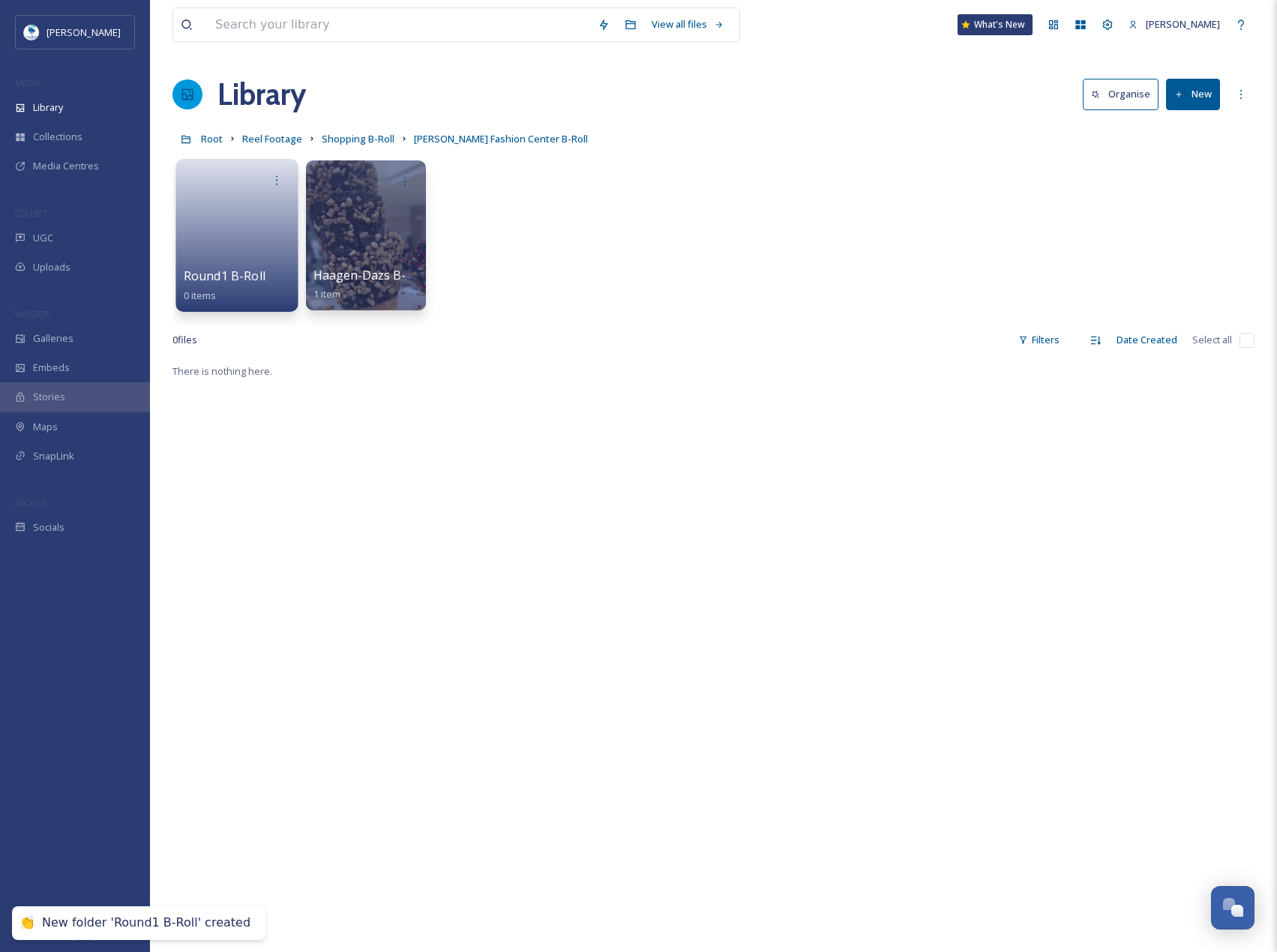
click at [244, 223] on link at bounding box center [237, 230] width 108 height 73
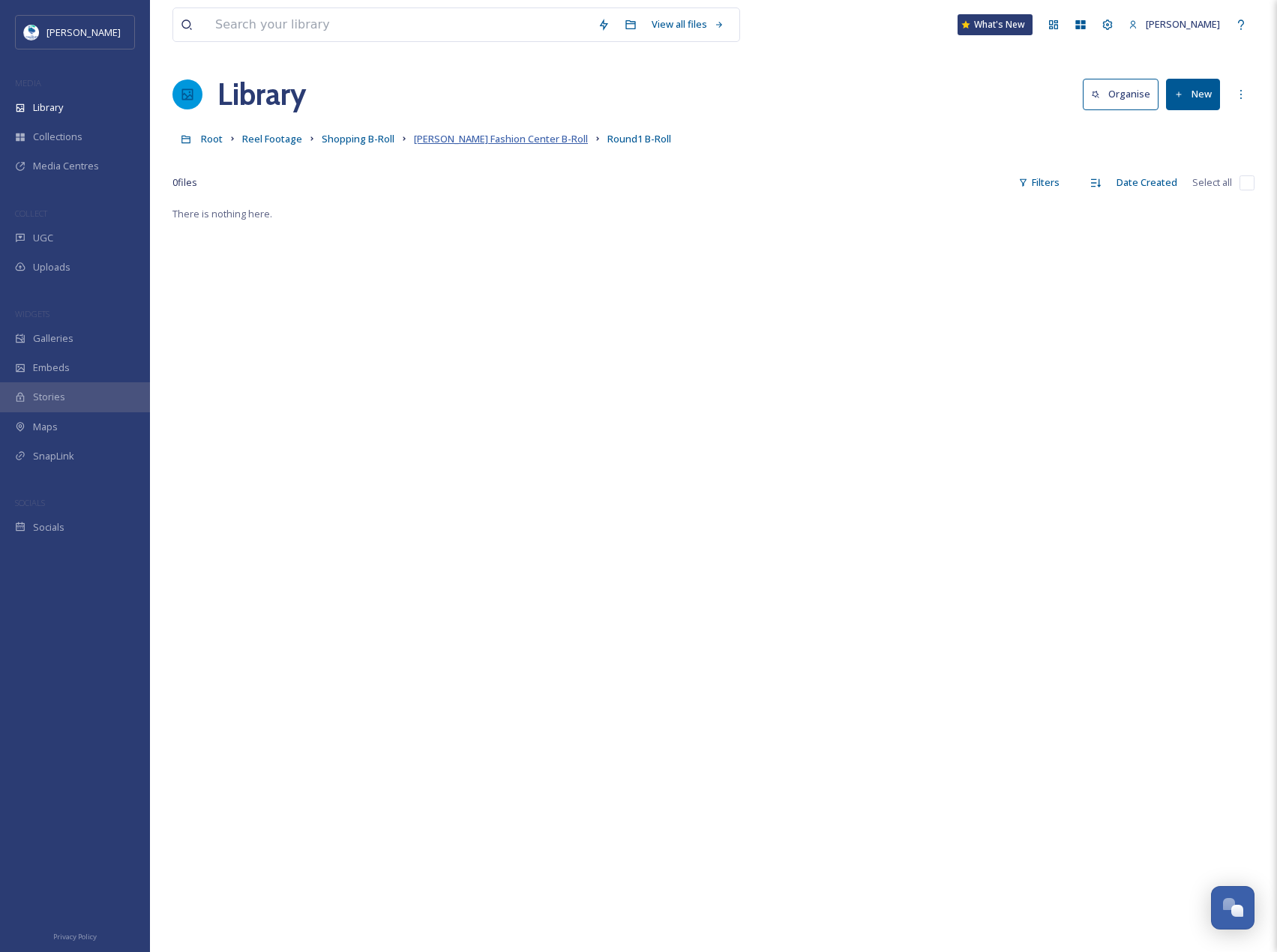
click at [449, 142] on span "[PERSON_NAME] Fashion Center B-Roll" at bounding box center [500, 139] width 173 height 14
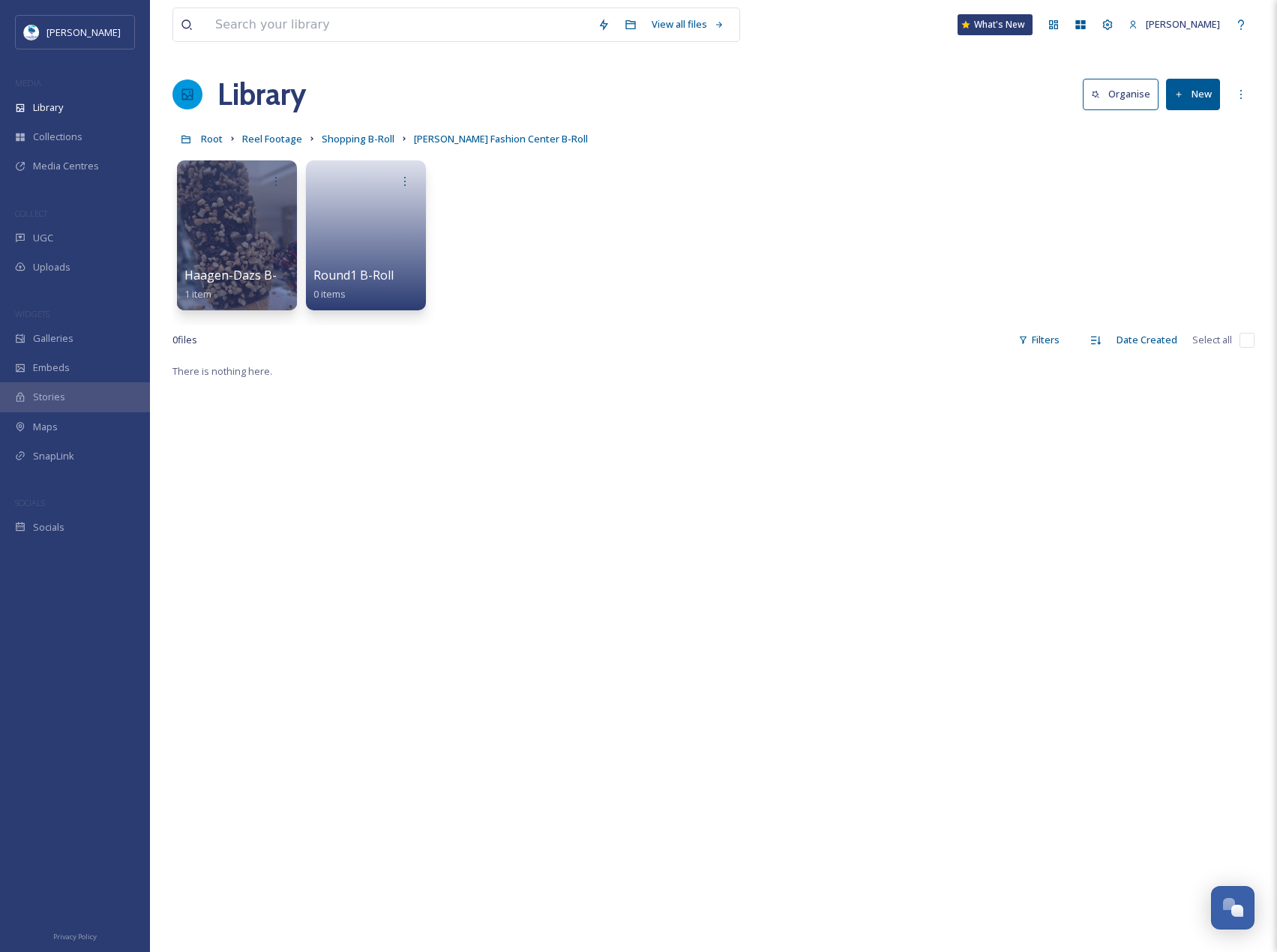
click at [1184, 107] on button "New" at bounding box center [1193, 94] width 54 height 31
click at [1199, 177] on div "Folder" at bounding box center [1176, 187] width 85 height 29
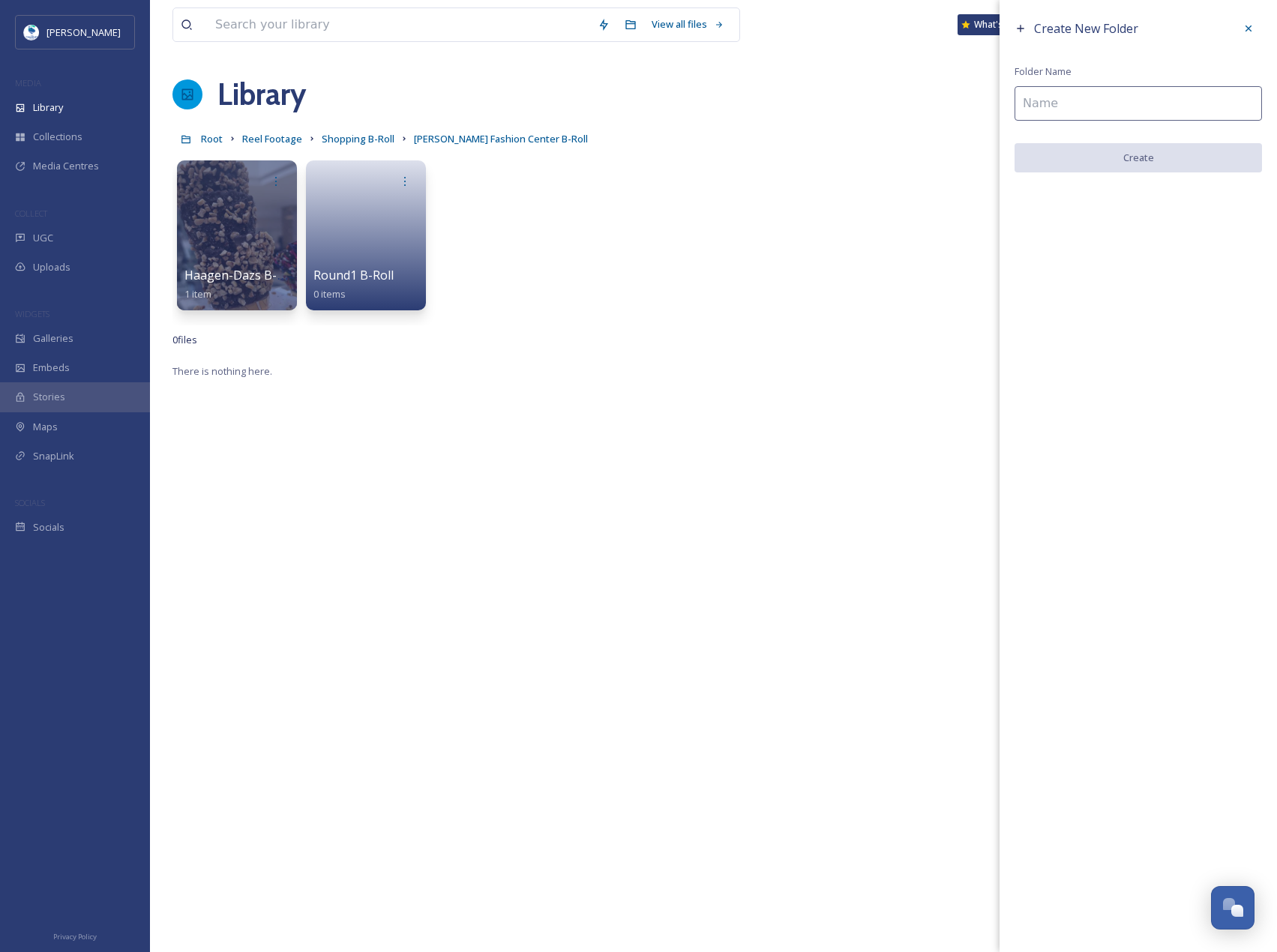
click at [1119, 100] on input at bounding box center [1138, 103] width 247 height 35
type input "Scheels B-Roll"
click at [1123, 162] on button "Create" at bounding box center [1138, 159] width 247 height 31
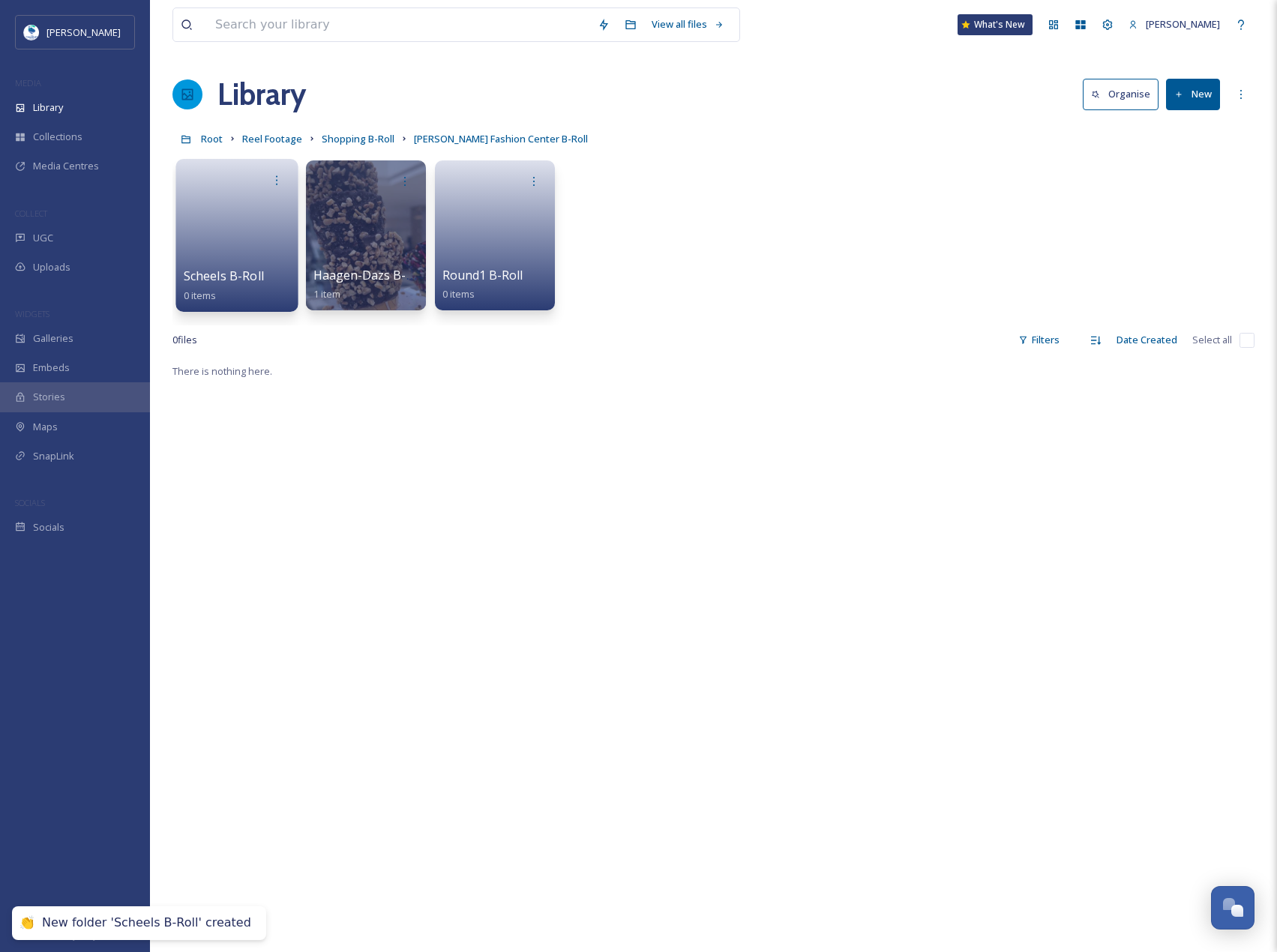
click at [280, 258] on link at bounding box center [237, 230] width 108 height 73
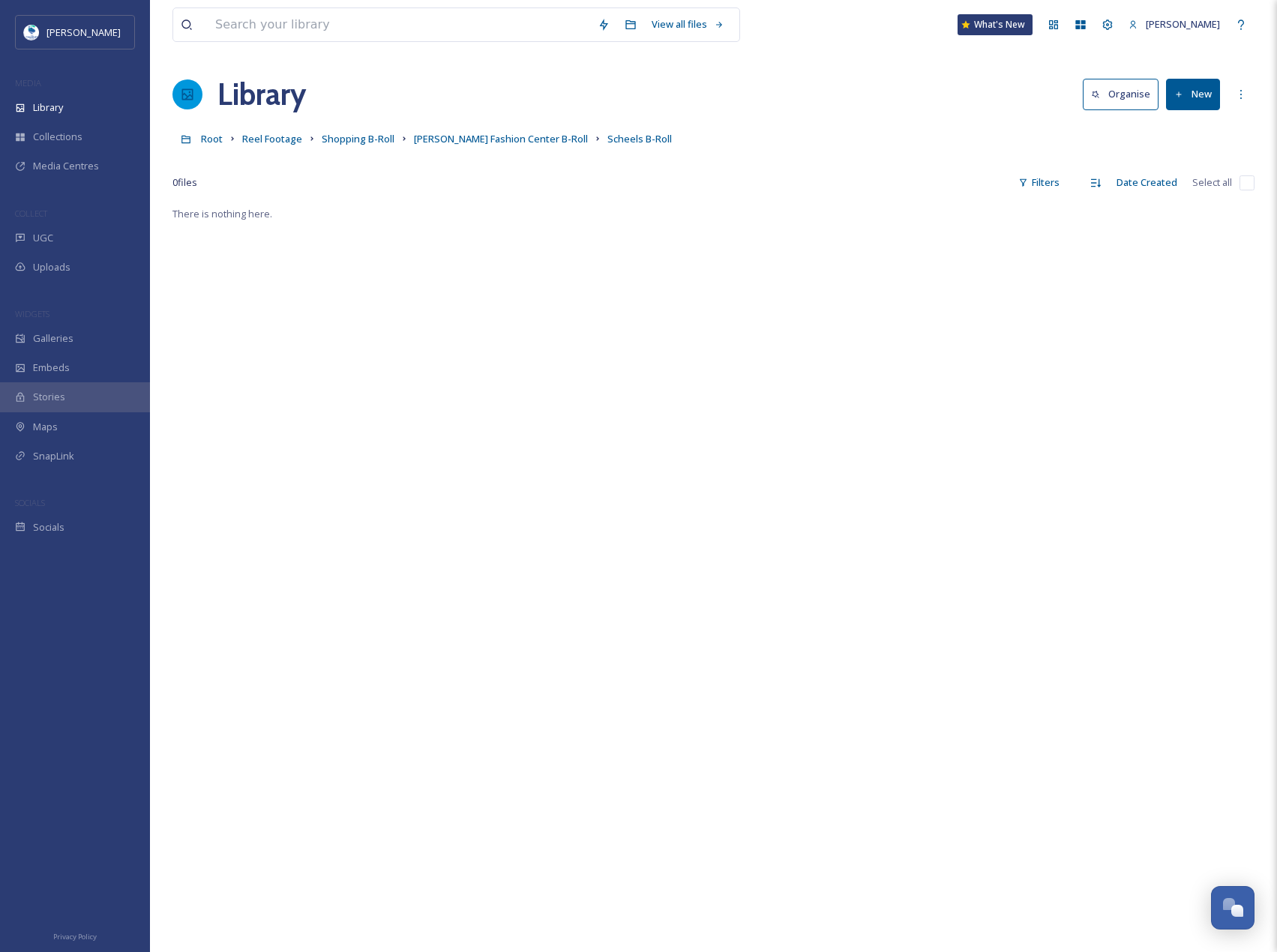
click at [1181, 96] on icon at bounding box center [1179, 95] width 10 height 10
click at [1196, 120] on div "File Upload" at bounding box center [1176, 129] width 85 height 29
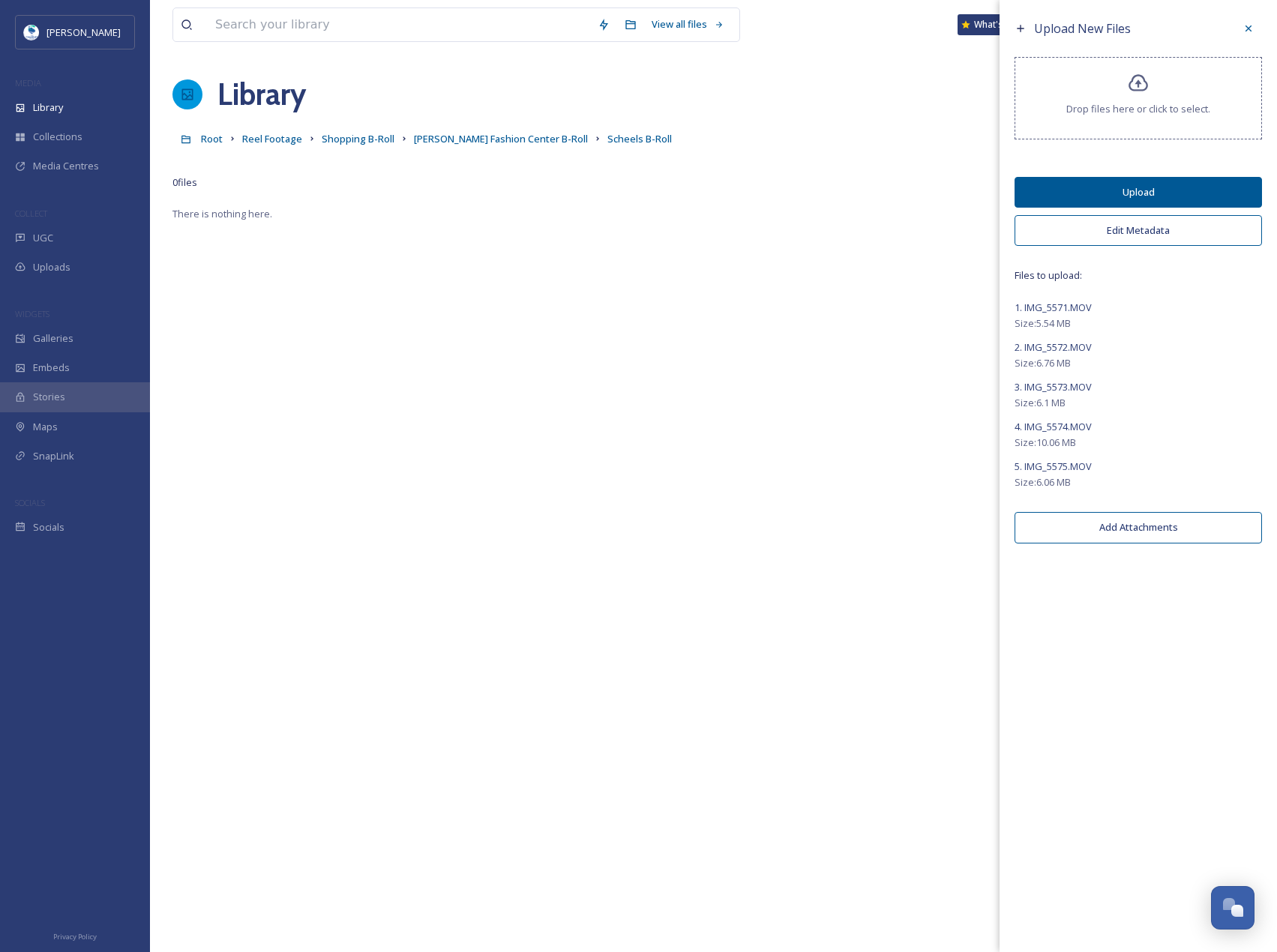
click at [1197, 185] on button "Upload" at bounding box center [1138, 191] width 247 height 31
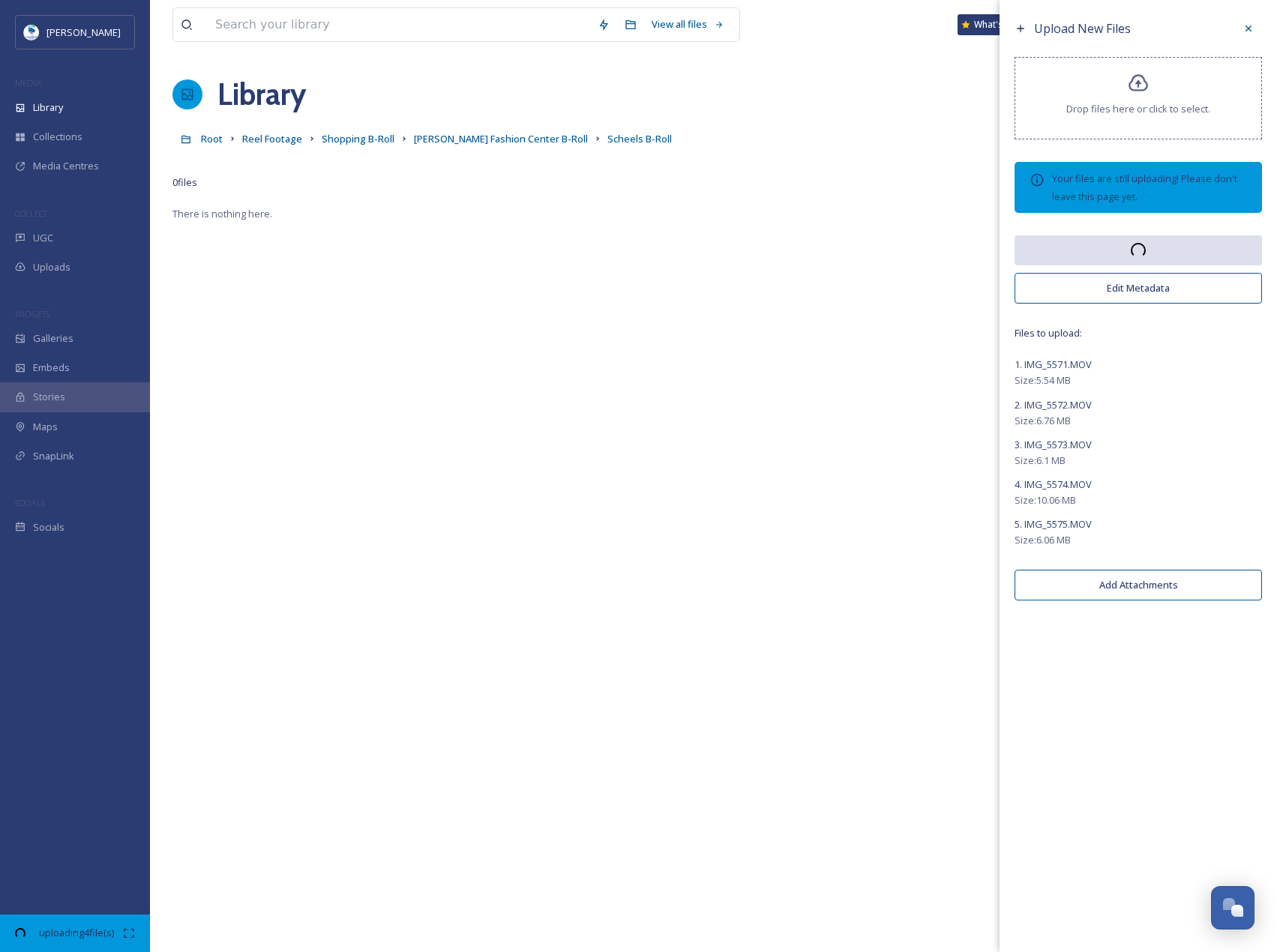
click at [68, 924] on div "uploading 4 file(s) 06:53 remaining" at bounding box center [75, 934] width 150 height 38
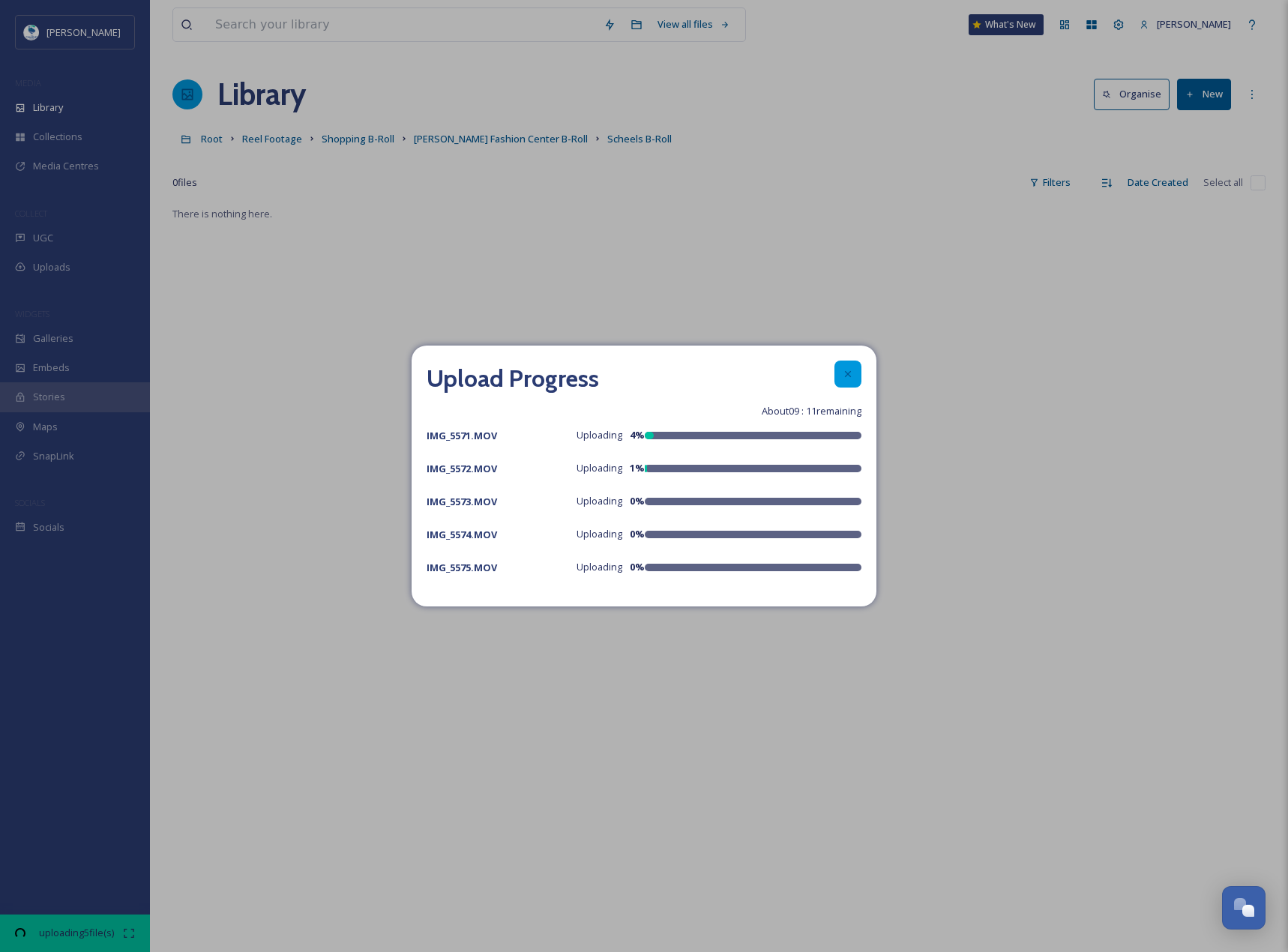
click at [847, 366] on div at bounding box center [847, 374] width 27 height 27
